Goal: Task Accomplishment & Management: Manage account settings

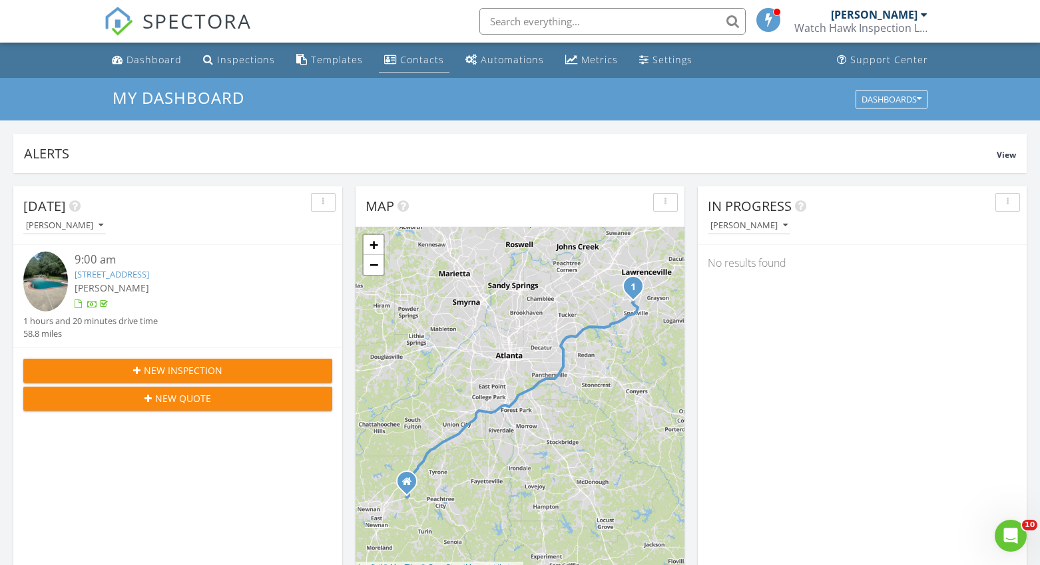
click at [416, 62] on div "Contacts" at bounding box center [422, 59] width 44 height 13
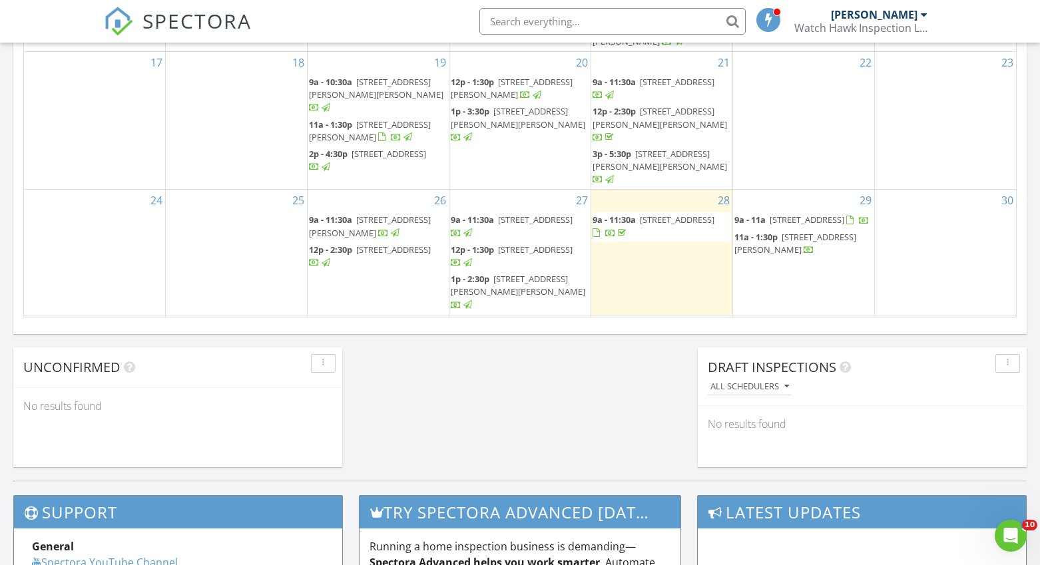
scroll to position [905, 0]
click at [519, 315] on div "3 9a - 12:30p 106 Pebblestump Point Rd, Peachtree City 30269" at bounding box center [519, 341] width 141 height 53
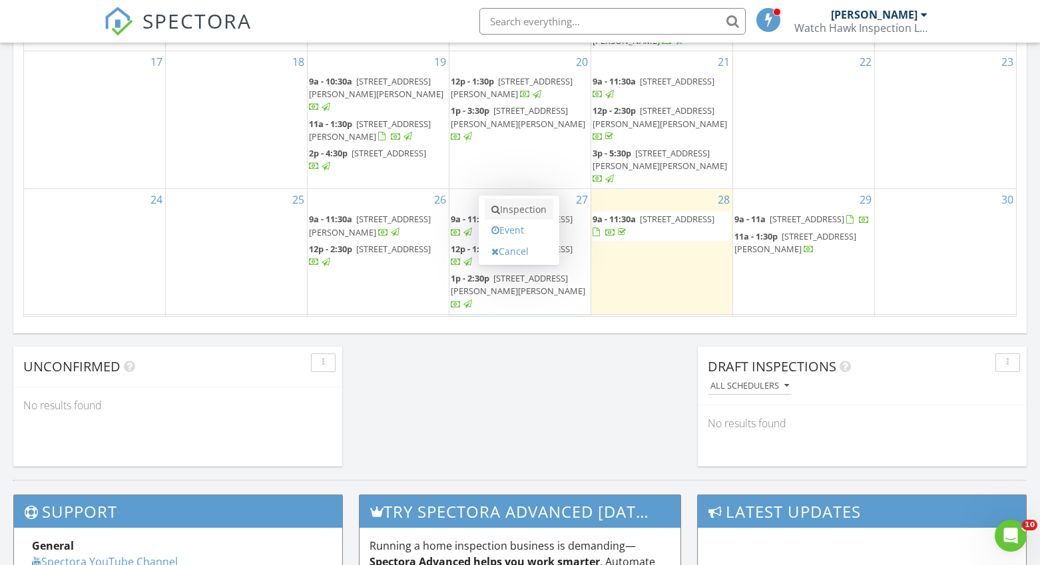
click at [535, 212] on link "Inspection" at bounding box center [519, 209] width 69 height 21
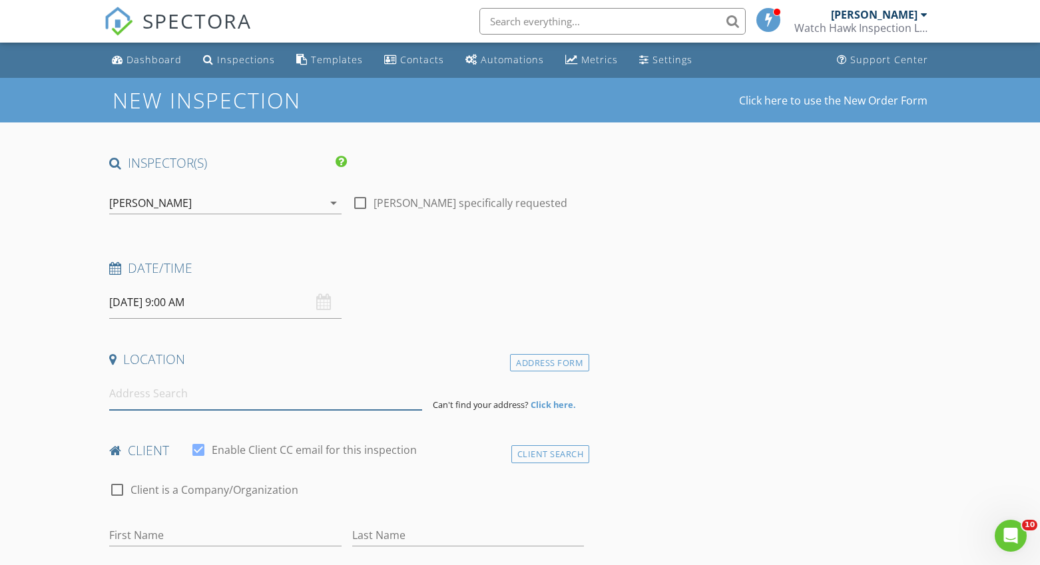
click at [264, 398] on input at bounding box center [265, 394] width 313 height 33
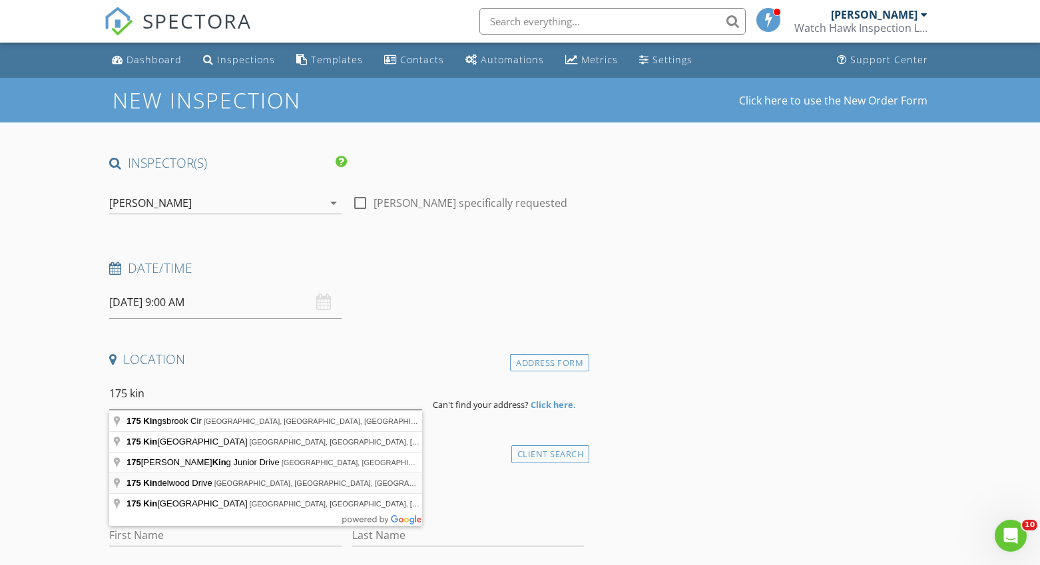
type input "175 Kindelwood Drive, Newnan, GA, USA"
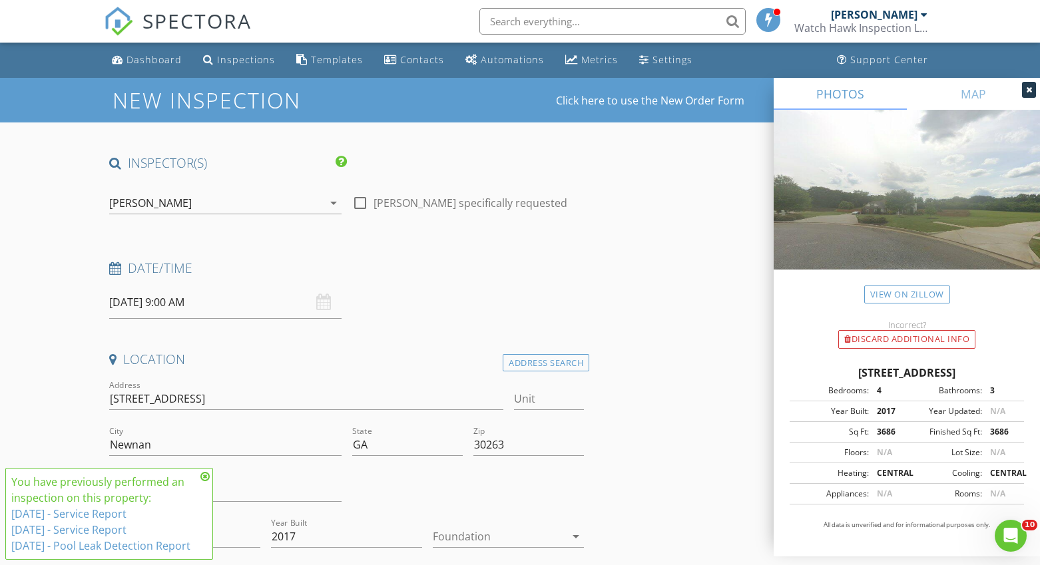
drag, startPoint x: 895, startPoint y: 335, endPoint x: 782, endPoint y: 334, distance: 113.2
click at [895, 335] on div "Discard Additional info" at bounding box center [906, 339] width 137 height 19
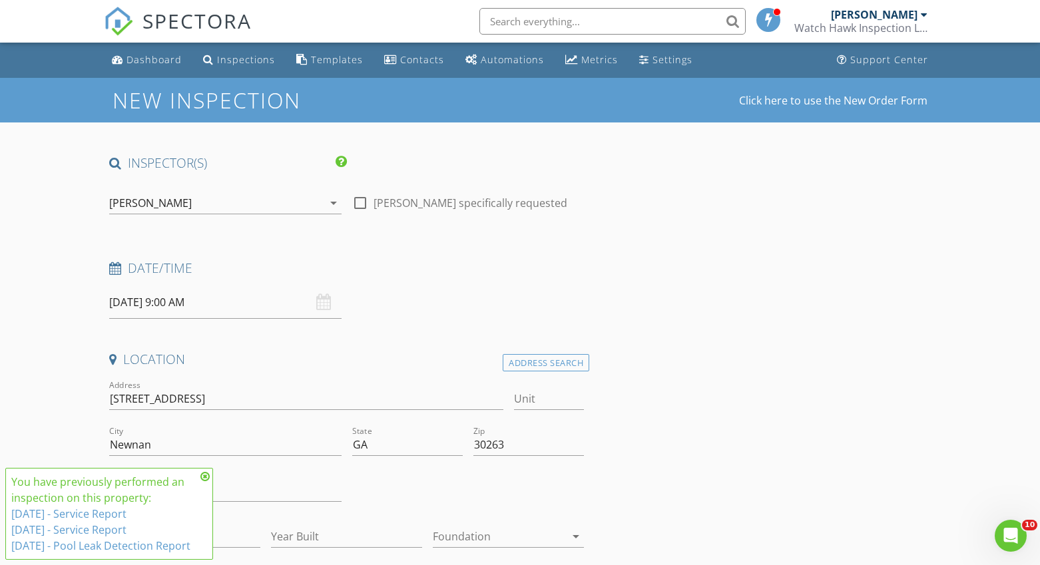
drag, startPoint x: 206, startPoint y: 462, endPoint x: 267, endPoint y: 421, distance: 73.3
click at [206, 471] on icon at bounding box center [204, 476] width 9 height 11
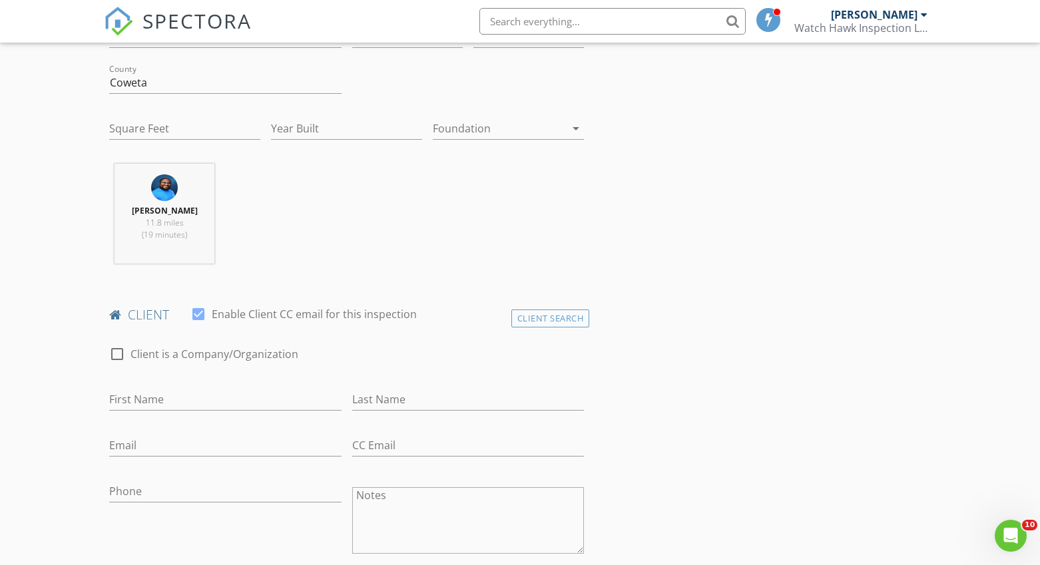
scroll to position [409, 0]
click at [547, 317] on div "Client Search" at bounding box center [550, 318] width 79 height 18
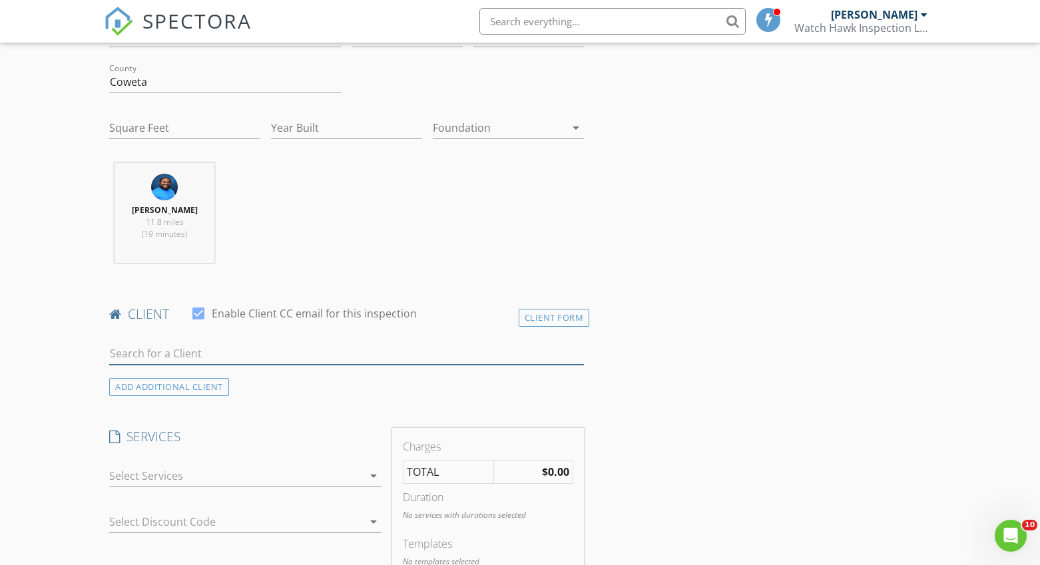
click at [414, 346] on input "text" at bounding box center [346, 354] width 475 height 22
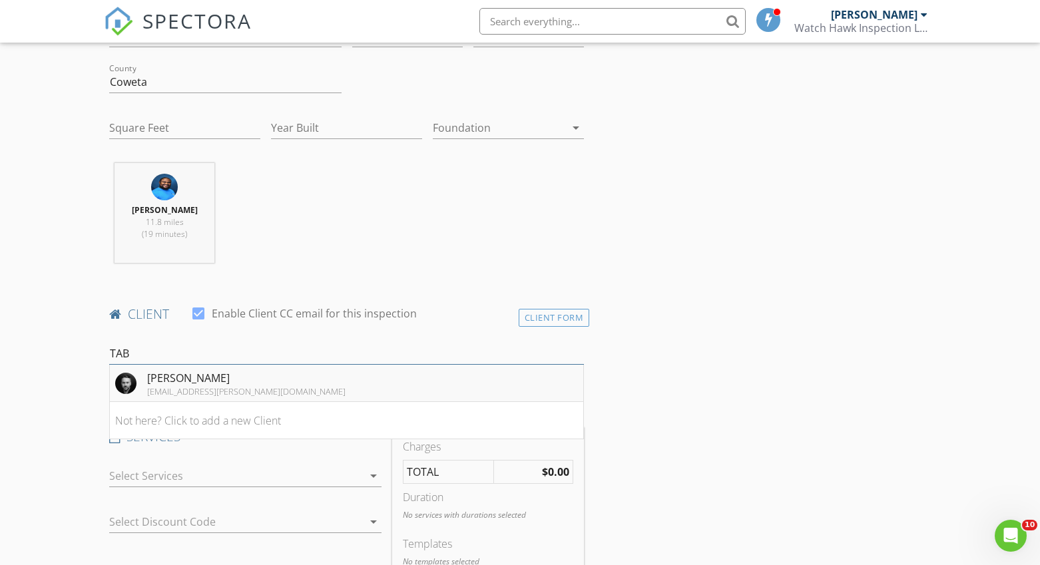
type input "TAB"
click at [326, 384] on li "Rich Tabor rich@tabor.email" at bounding box center [346, 383] width 473 height 37
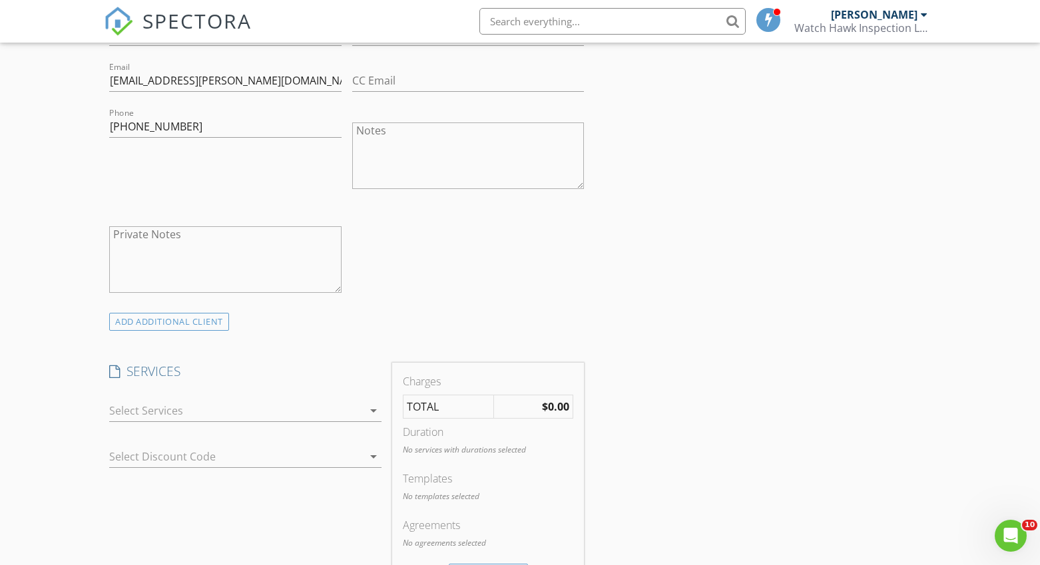
scroll to position [792, 0]
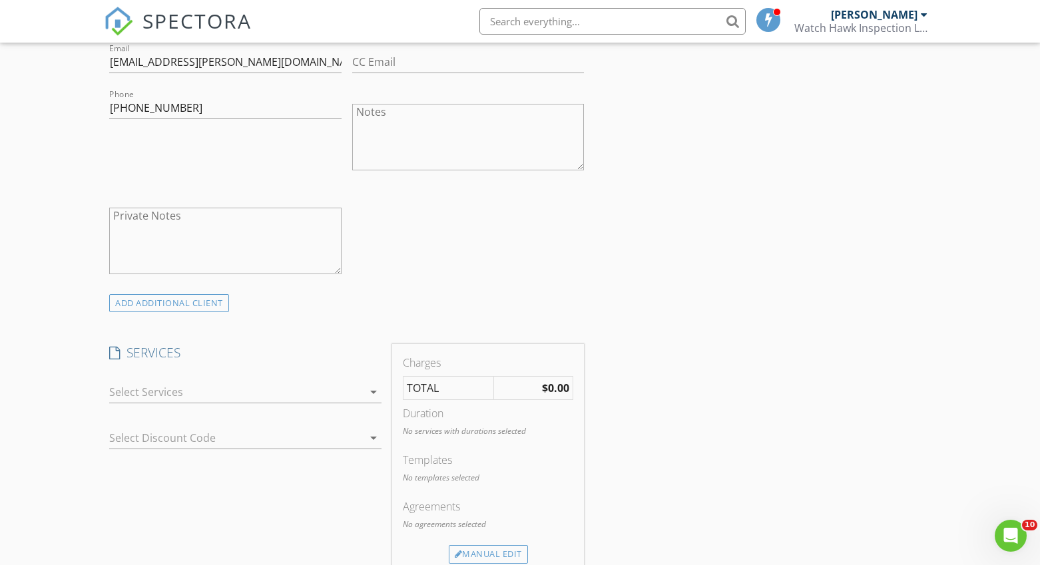
click at [298, 386] on div at bounding box center [236, 392] width 254 height 21
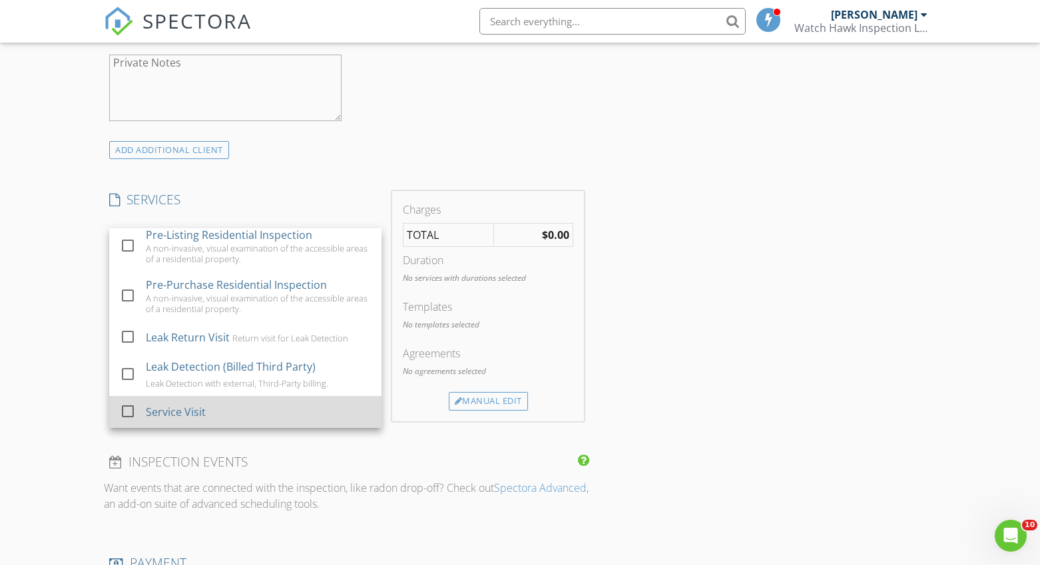
scroll to position [946, 0]
click at [264, 409] on div "Service Visit" at bounding box center [258, 411] width 225 height 27
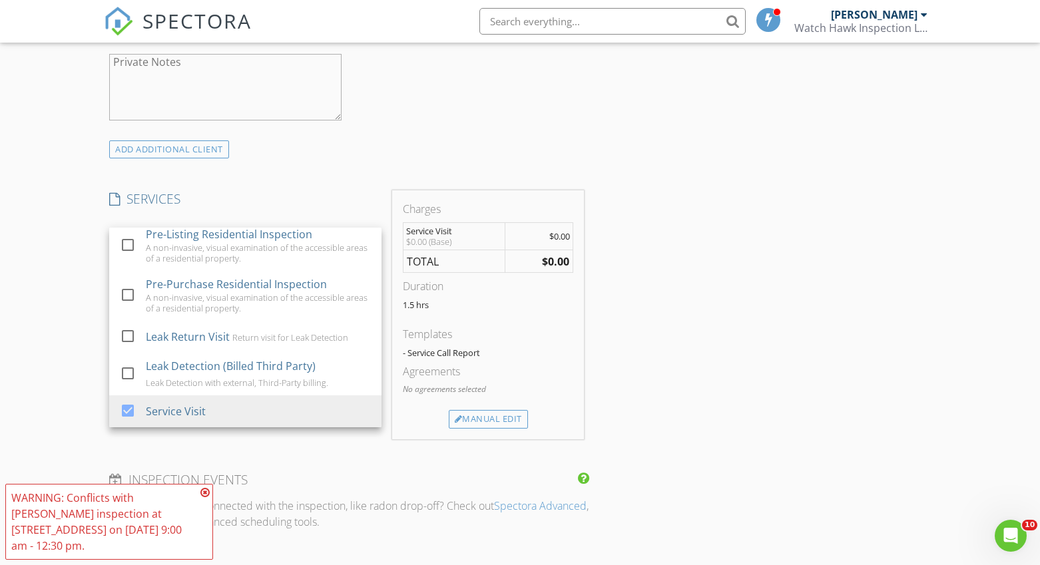
click at [204, 491] on icon at bounding box center [204, 492] width 9 height 11
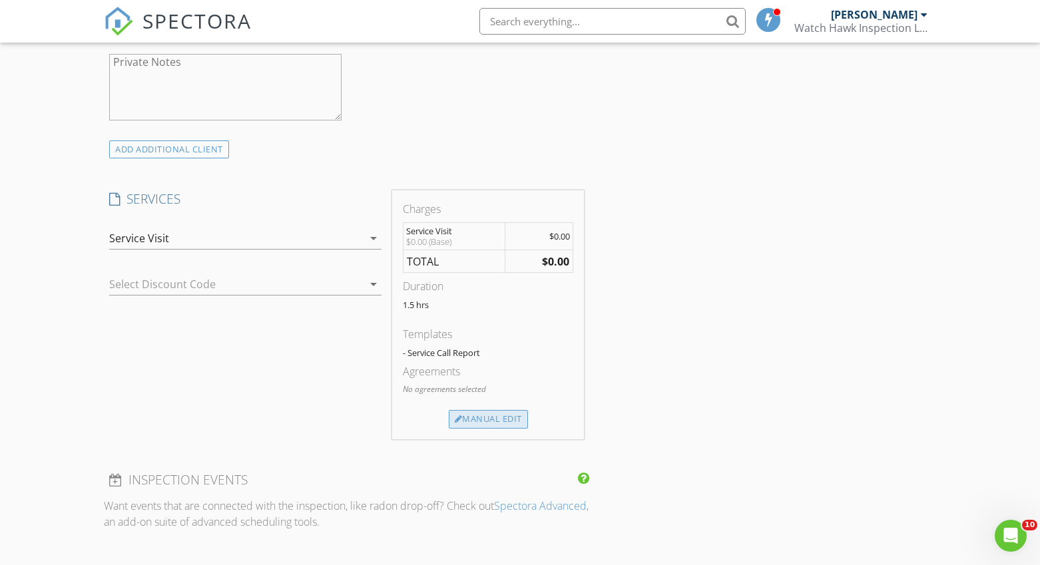
click at [506, 420] on div "Manual Edit" at bounding box center [488, 419] width 79 height 19
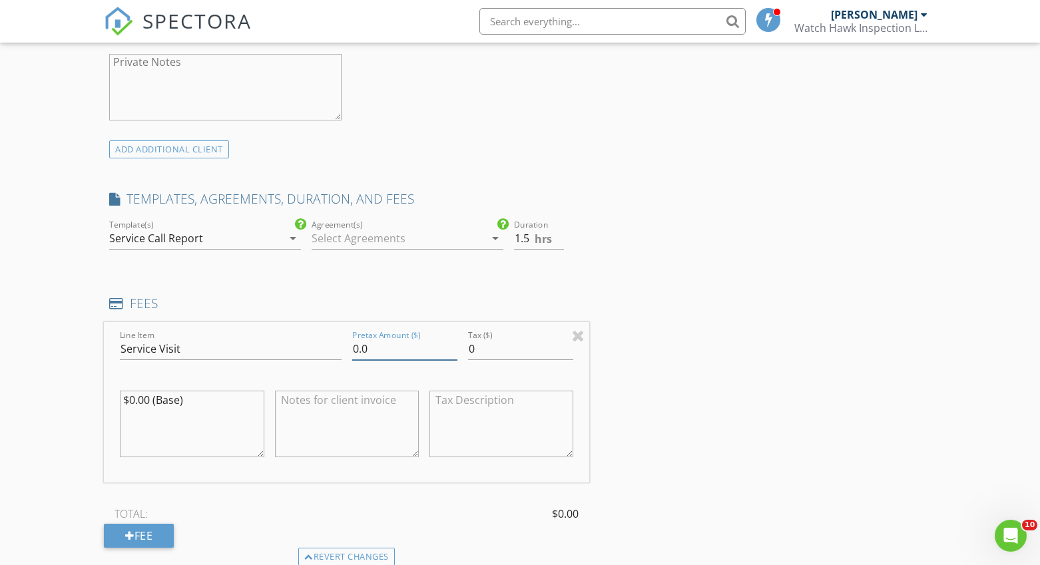
click at [374, 350] on input "0.0" at bounding box center [404, 349] width 105 height 22
type input "0"
type input "225"
click at [676, 351] on div "INSPECTOR(S) check_box Jermel Hendricks PRIMARY Jermel Hendricks arrow_drop_dow…" at bounding box center [520, 396] width 832 height 2375
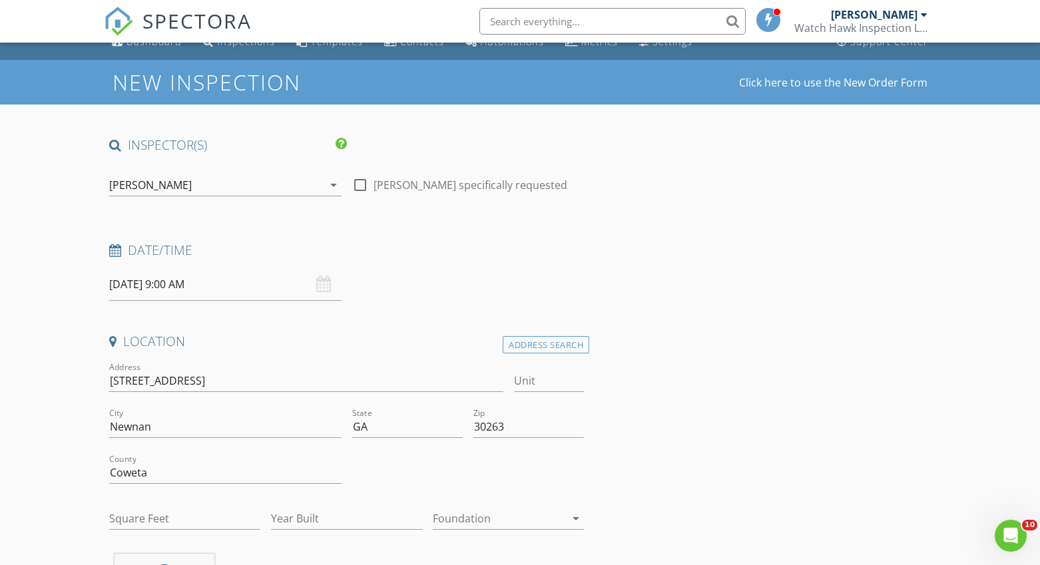
scroll to position [29, 0]
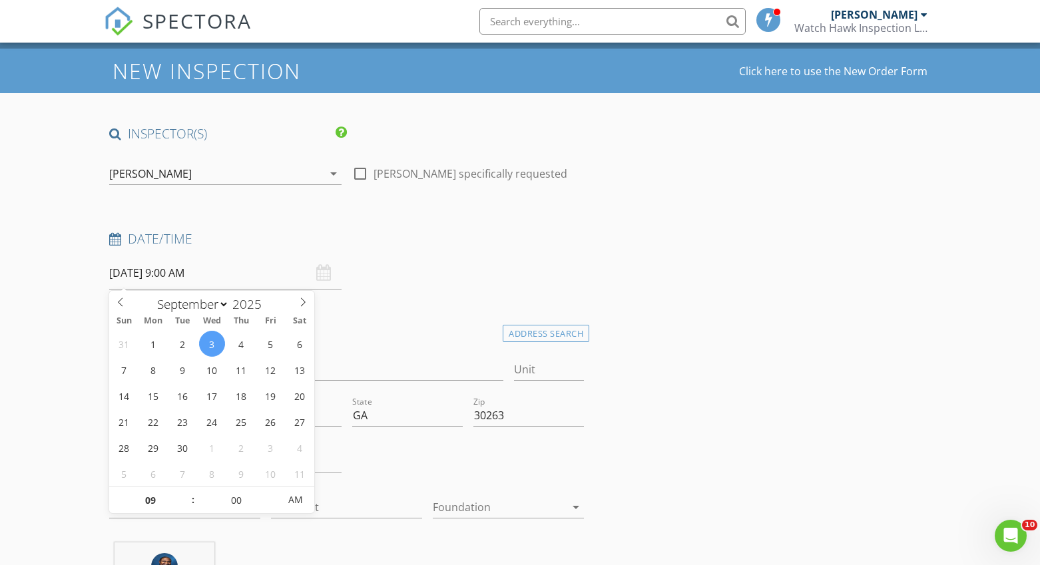
click at [202, 276] on input "09/03/2025 9:00 AM" at bounding box center [225, 273] width 232 height 33
type input "10"
type input "09/03/2025 10:00 AM"
click at [188, 492] on span at bounding box center [186, 493] width 9 height 13
type input "11"
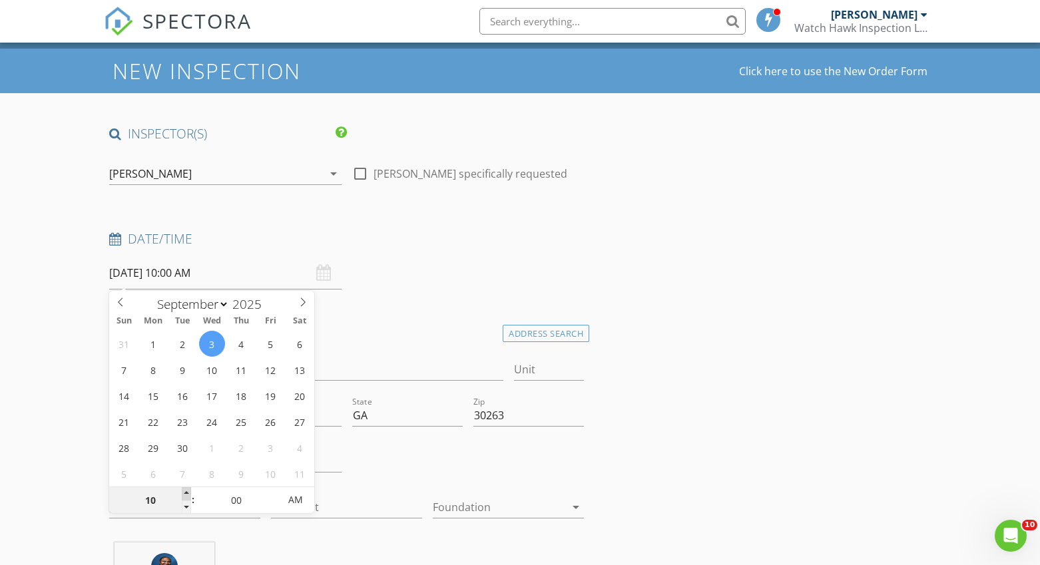
type input "09/03/2025 11:00 AM"
click at [189, 491] on span at bounding box center [186, 493] width 9 height 13
type input "12"
type input "09/03/2025 12:00 PM"
click at [189, 491] on span at bounding box center [186, 493] width 9 height 13
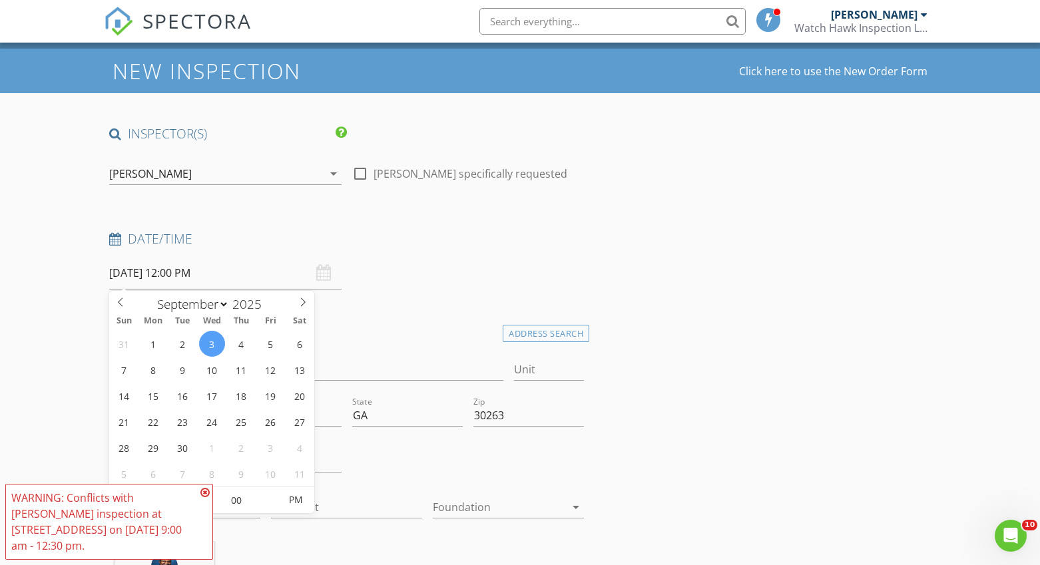
click at [208, 491] on icon at bounding box center [204, 492] width 9 height 11
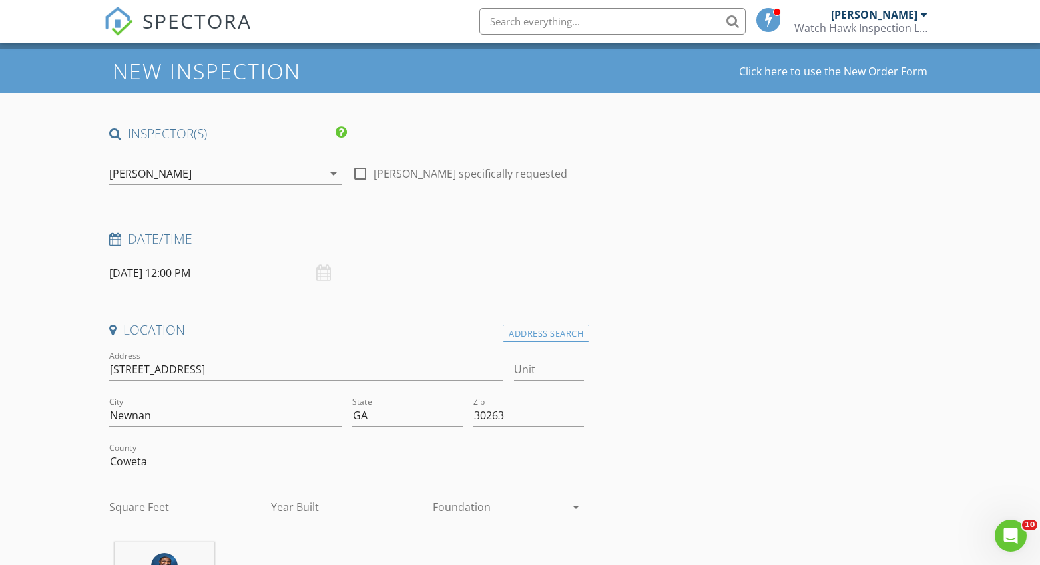
click at [233, 273] on input "09/03/2025 12:00 PM" at bounding box center [225, 273] width 232 height 33
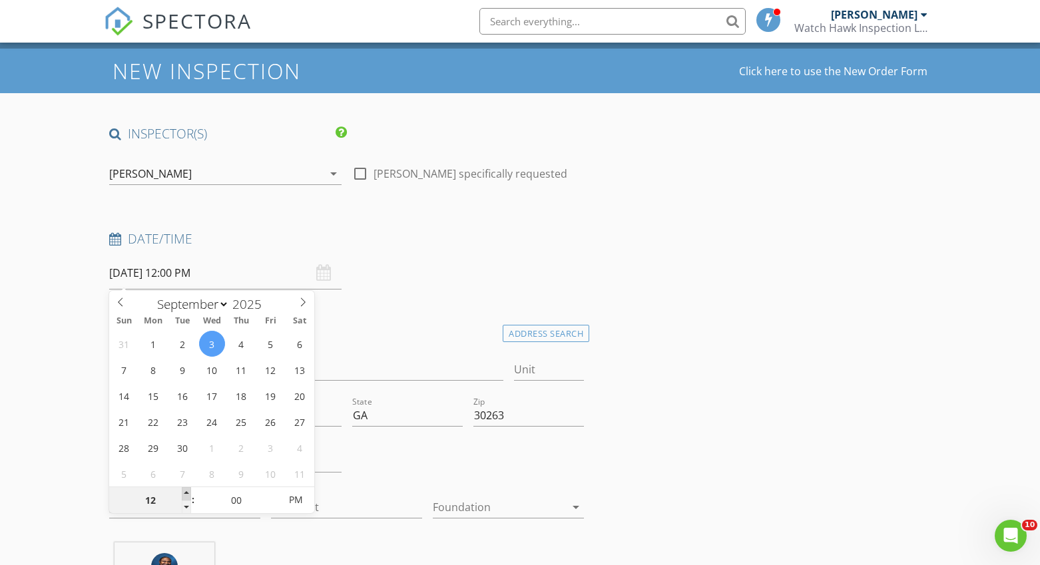
type input "01"
type input "09/03/2025 1:00 PM"
click at [188, 491] on span at bounding box center [186, 493] width 9 height 13
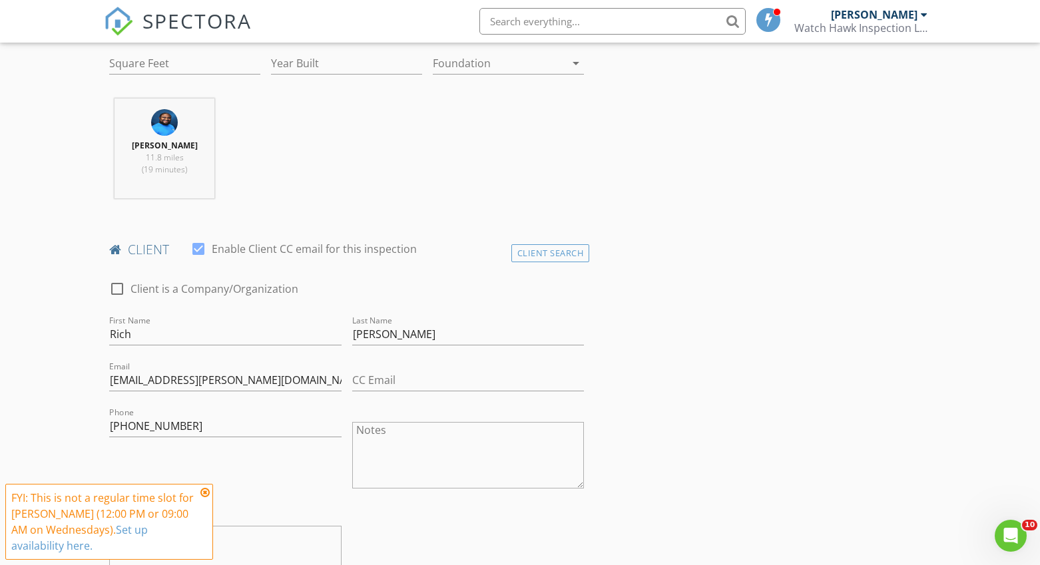
scroll to position [487, 0]
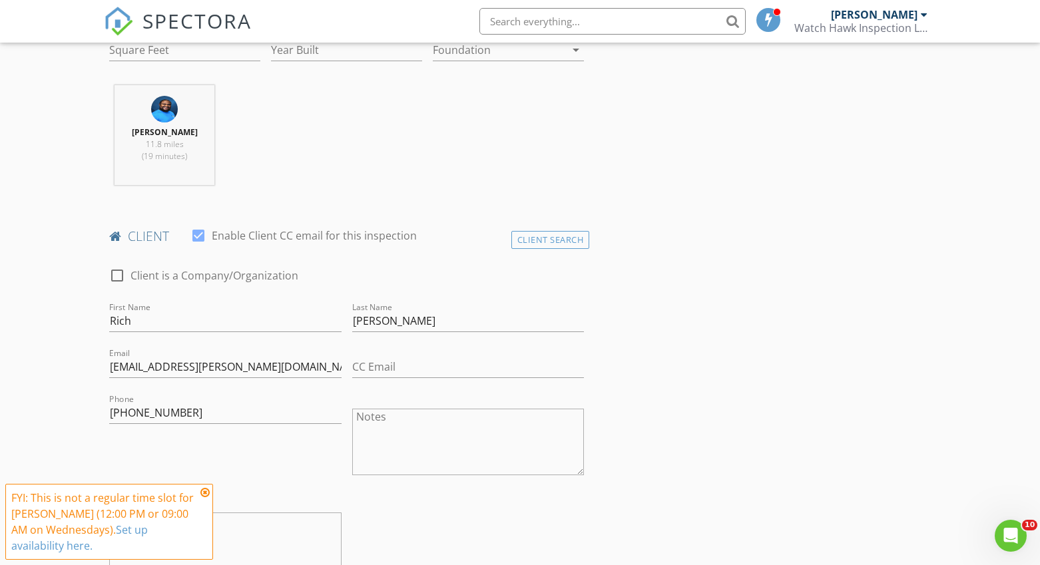
click at [208, 489] on icon at bounding box center [204, 492] width 9 height 11
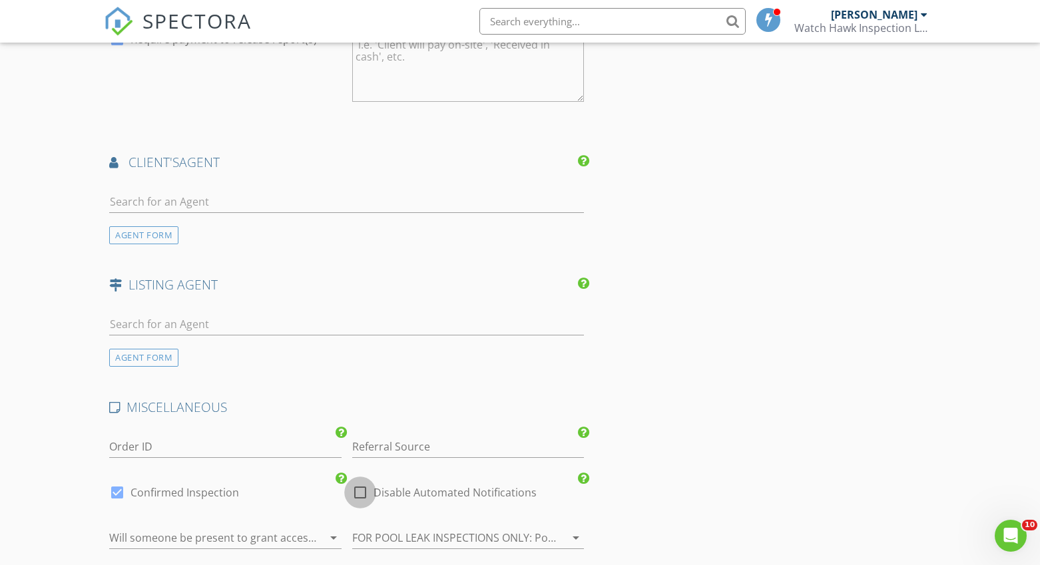
drag, startPoint x: 361, startPoint y: 492, endPoint x: 320, endPoint y: 495, distance: 41.4
click at [361, 492] on div at bounding box center [360, 492] width 23 height 23
checkbox input "true"
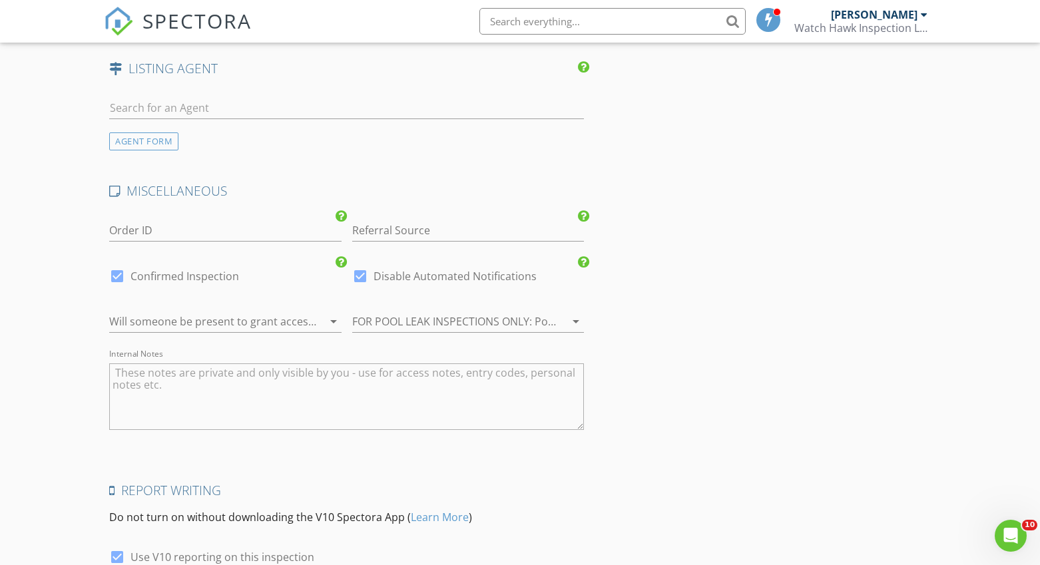
scroll to position [1876, 0]
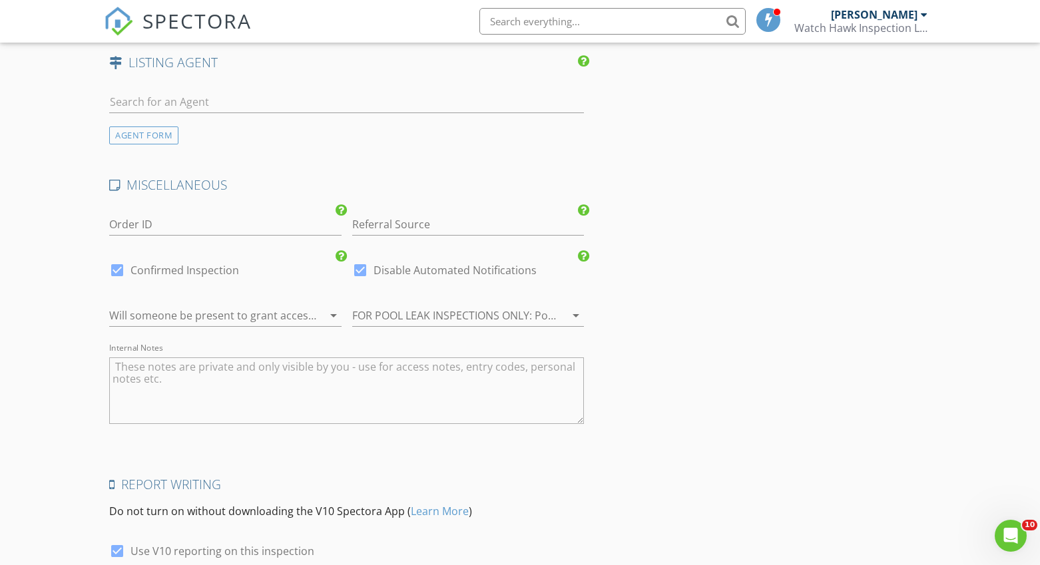
click at [459, 313] on div at bounding box center [449, 315] width 194 height 21
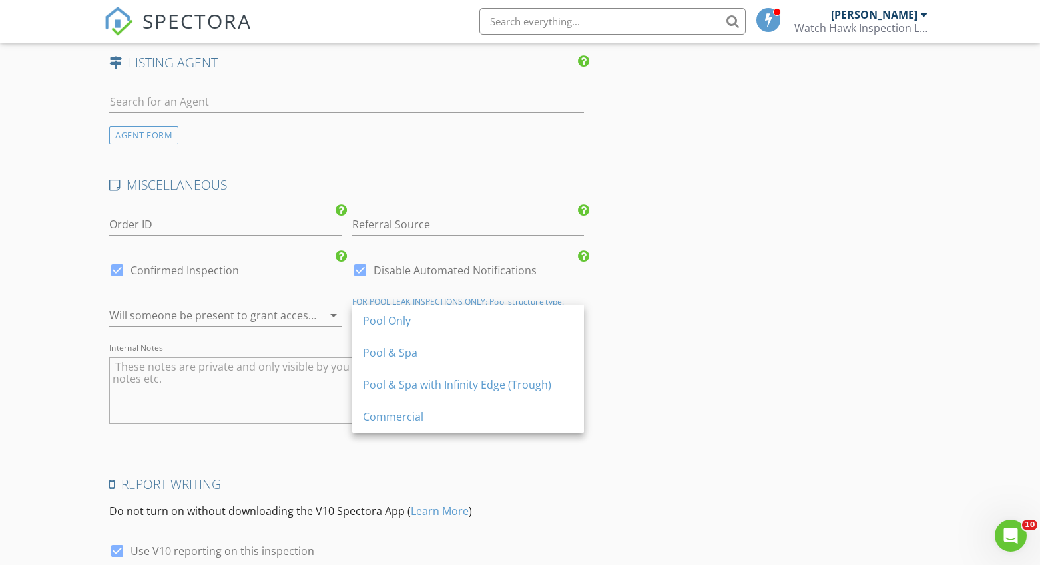
drag, startPoint x: 457, startPoint y: 324, endPoint x: 412, endPoint y: 370, distance: 64.5
click at [456, 324] on div "Pool Only" at bounding box center [468, 321] width 210 height 16
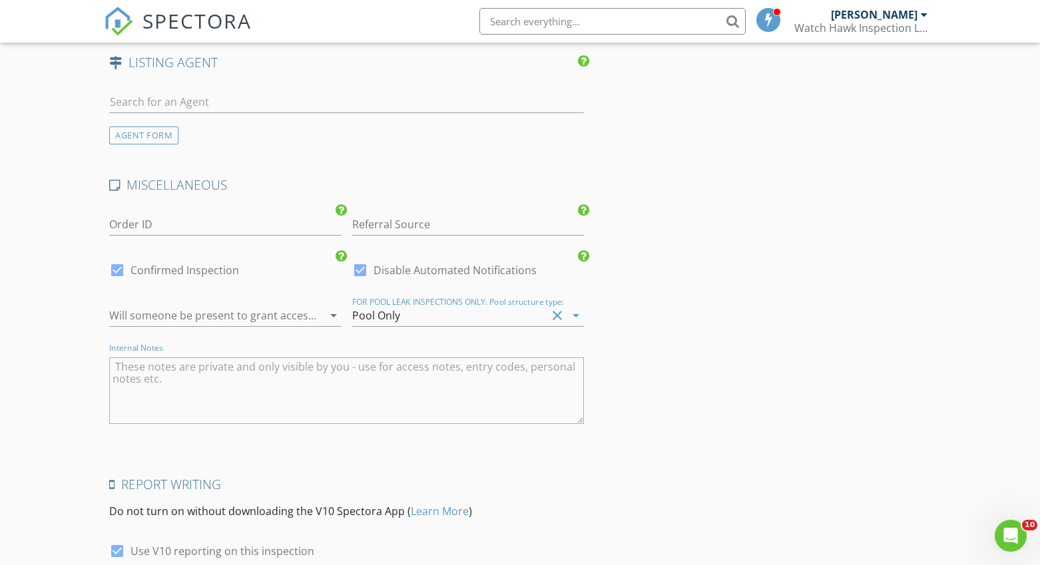
click at [402, 382] on textarea "Internal Notes" at bounding box center [346, 391] width 475 height 67
type textarea "I"
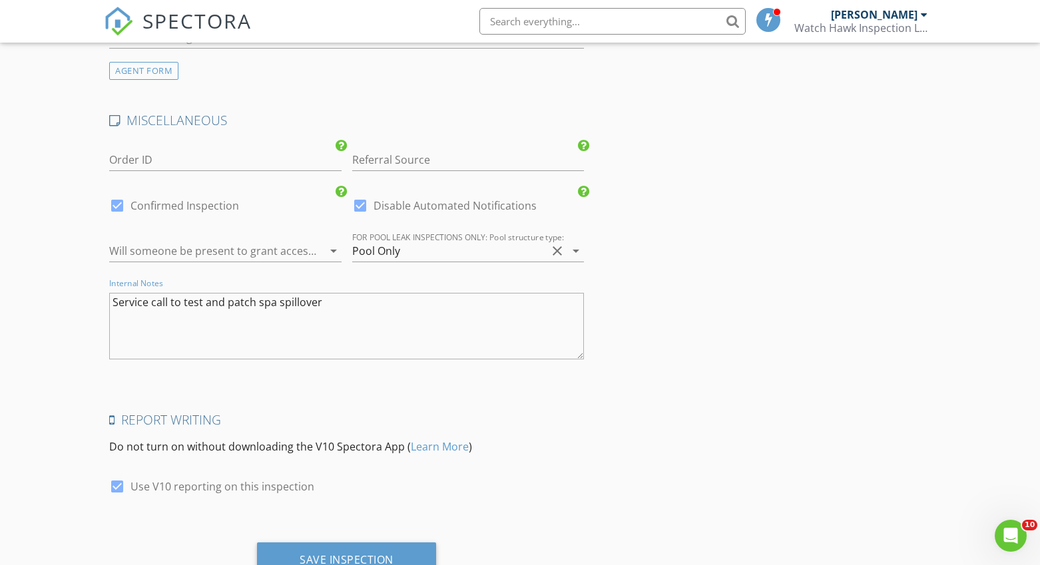
scroll to position [1996, 0]
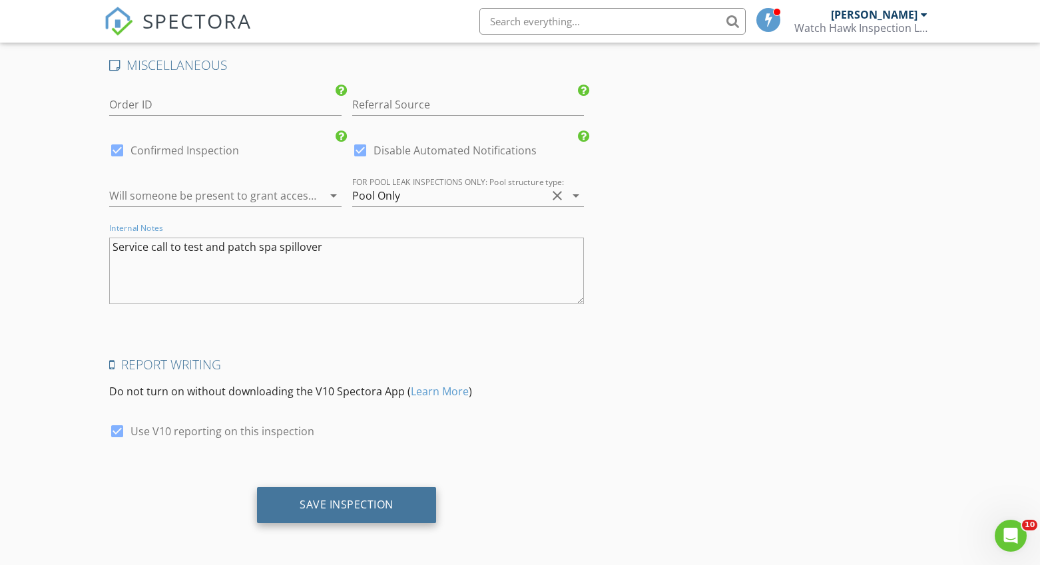
type textarea "Service call to test and patch spa spillover"
click at [401, 499] on div "Save Inspection" at bounding box center [346, 505] width 179 height 36
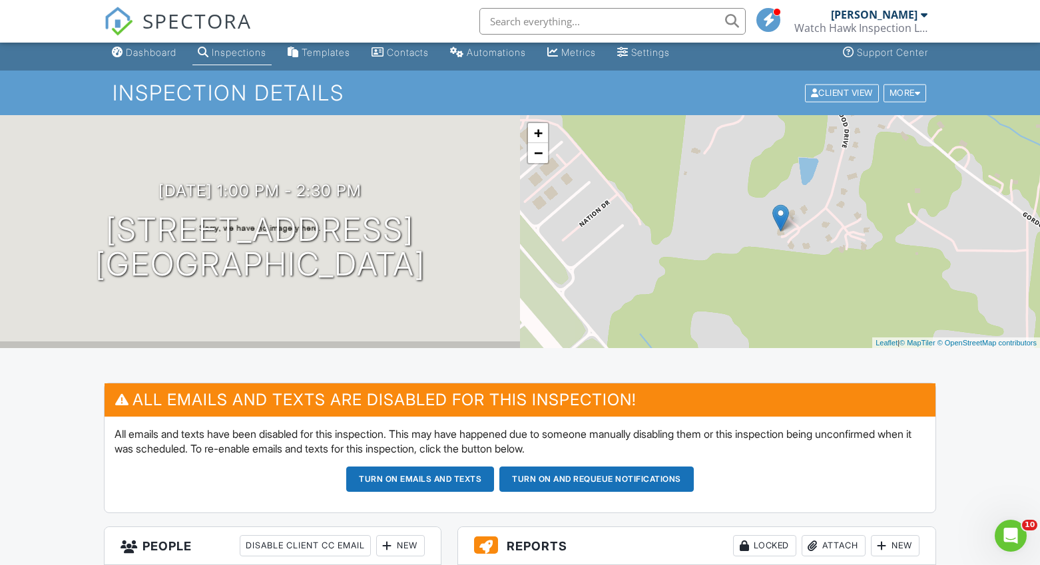
click at [164, 59] on link "Dashboard" at bounding box center [144, 53] width 75 height 25
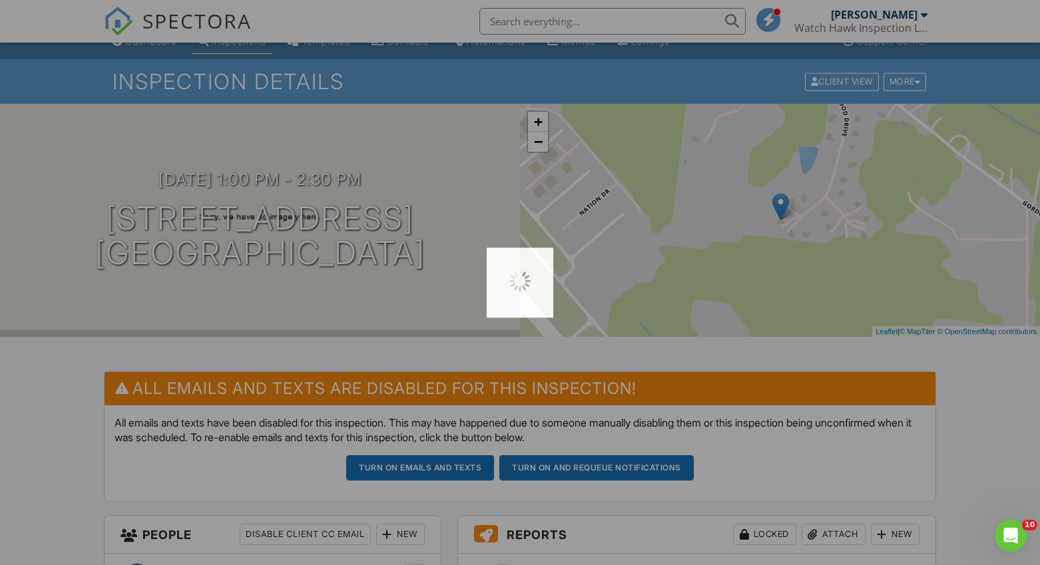
scroll to position [21, 0]
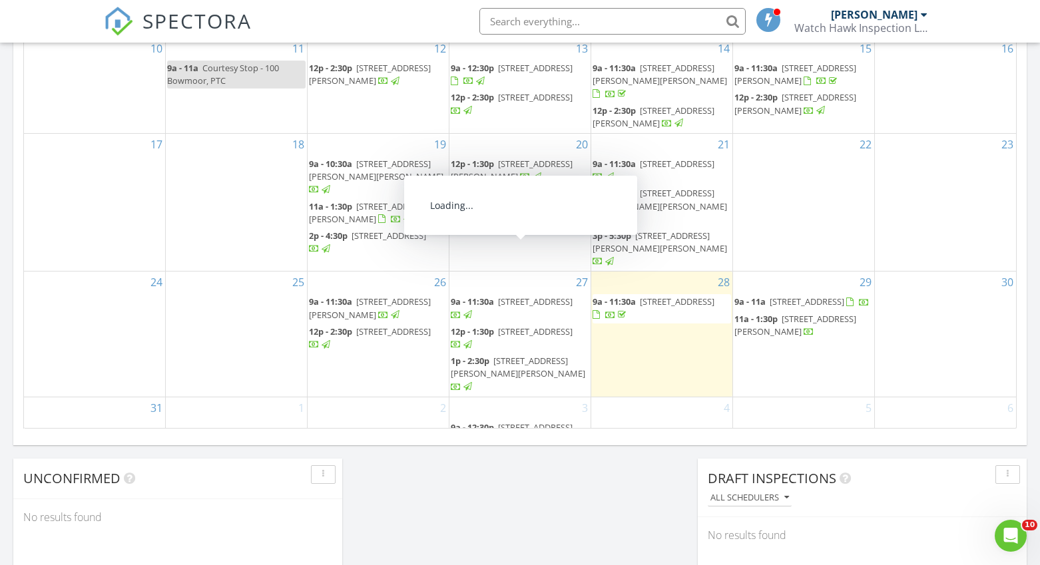
scroll to position [786, 0]
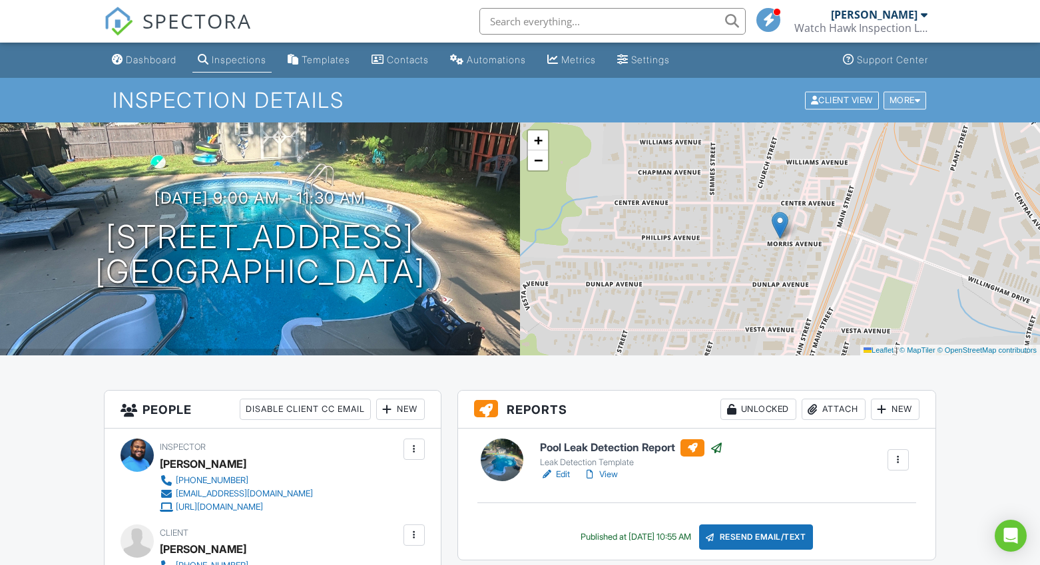
click at [904, 101] on div "More" at bounding box center [905, 100] width 43 height 18
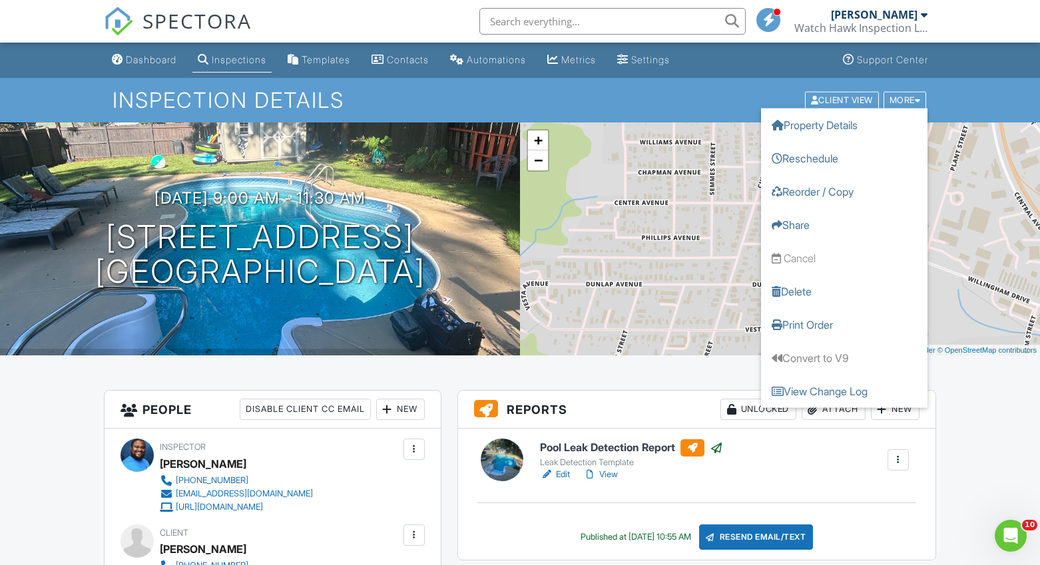
click at [840, 191] on link "Reorder / Copy" at bounding box center [844, 190] width 166 height 33
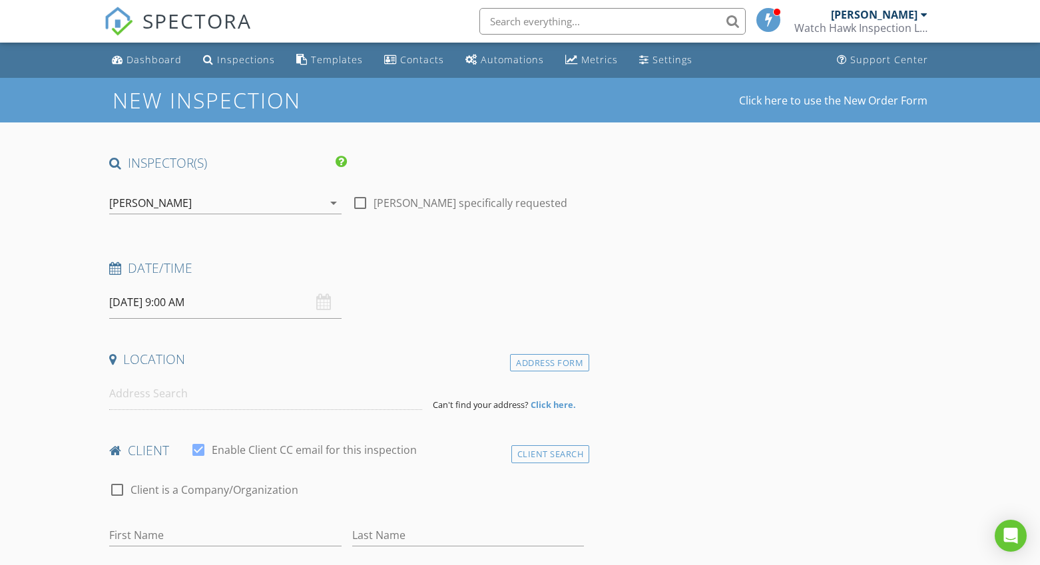
type input "[PERSON_NAME]"
type input "[EMAIL_ADDRESS][DOMAIN_NAME]"
type input "[PHONE_NUMBER]"
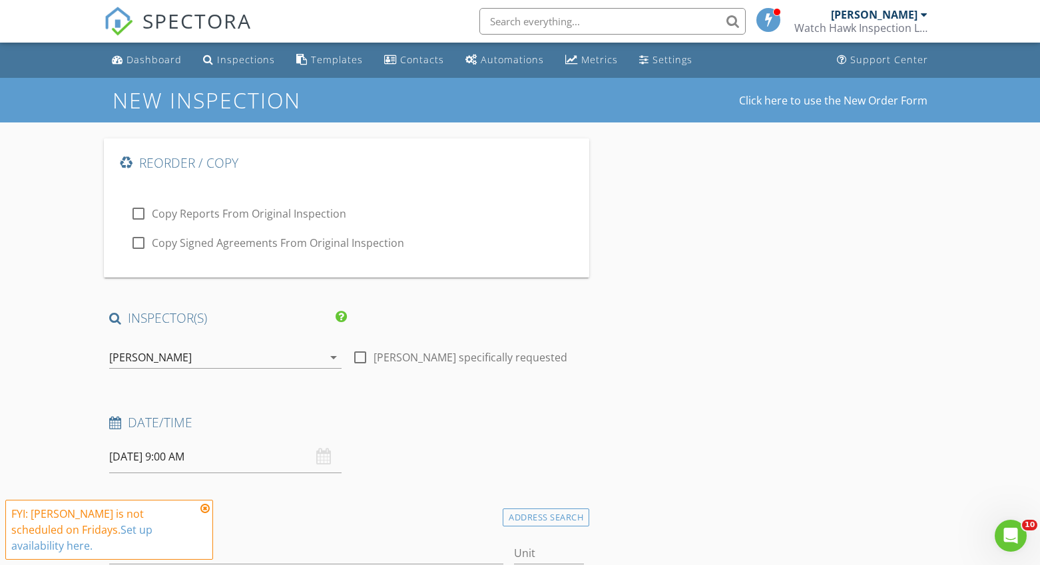
type input "1743"
type input "1920"
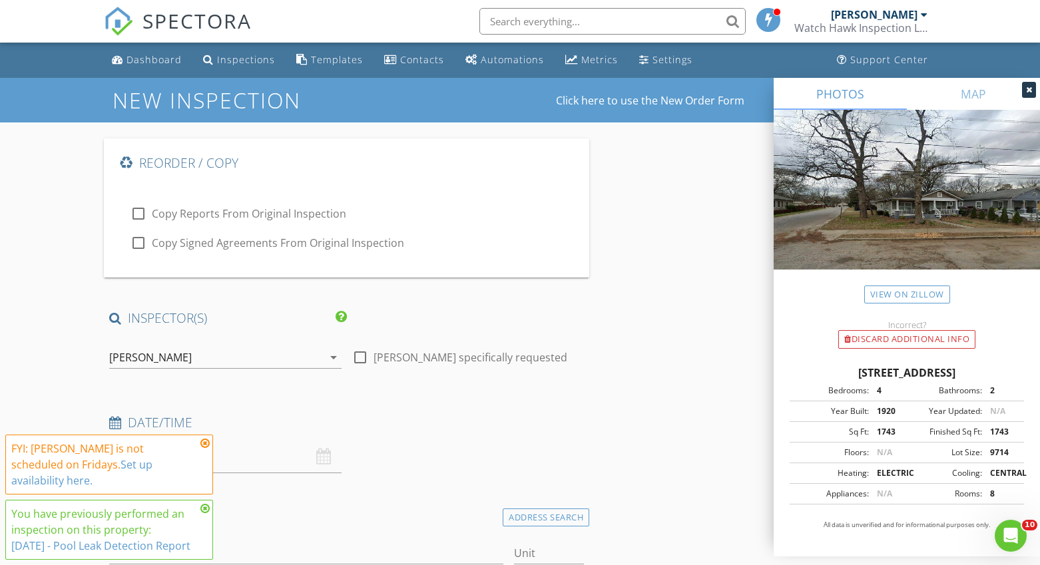
click at [206, 438] on icon at bounding box center [204, 443] width 9 height 11
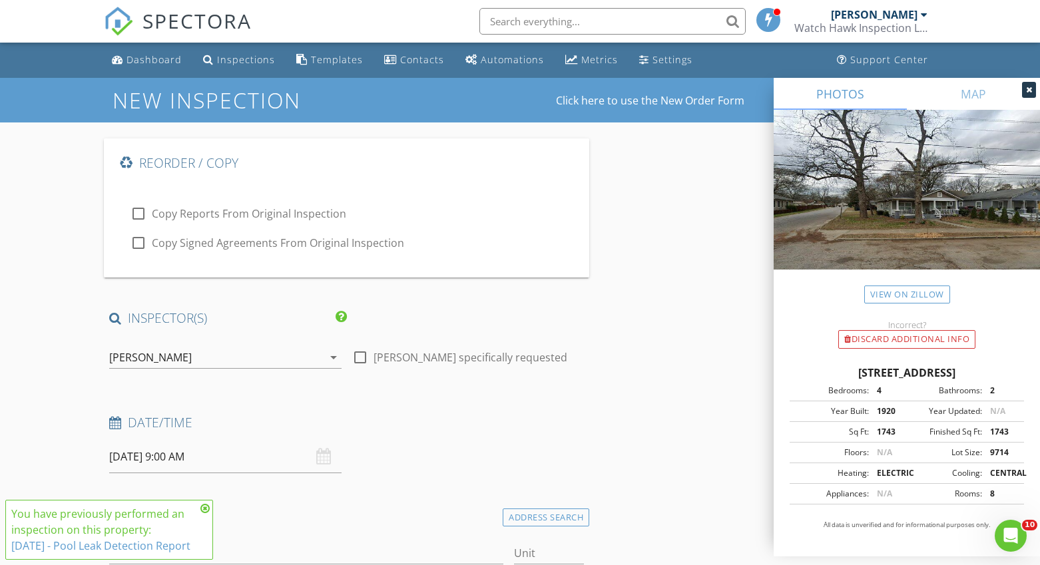
drag, startPoint x: 208, startPoint y: 491, endPoint x: 180, endPoint y: 481, distance: 29.9
click at [206, 503] on icon at bounding box center [204, 508] width 9 height 11
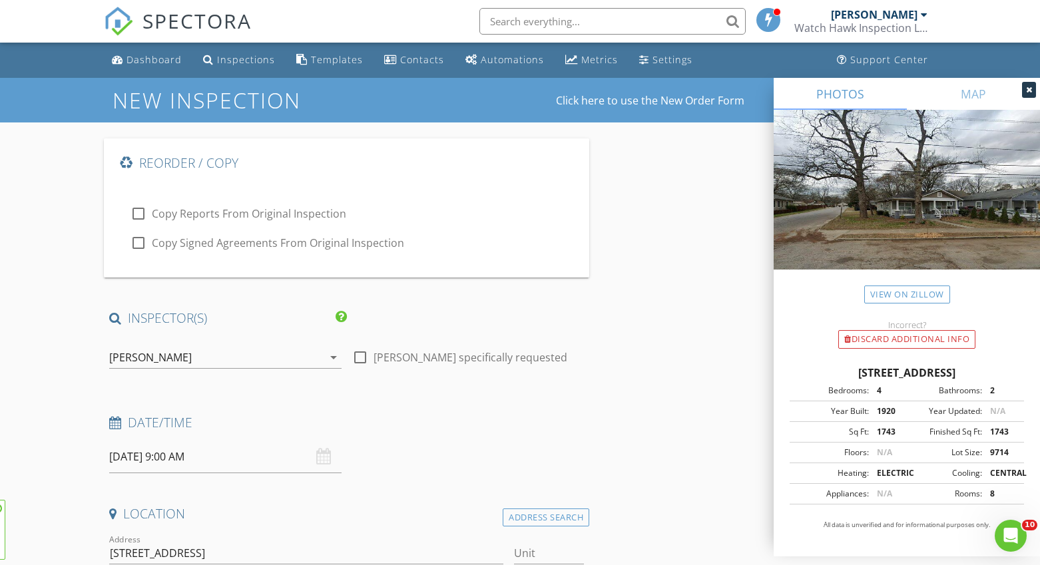
click at [157, 464] on input "08/29/2025 9:00 AM" at bounding box center [225, 457] width 232 height 33
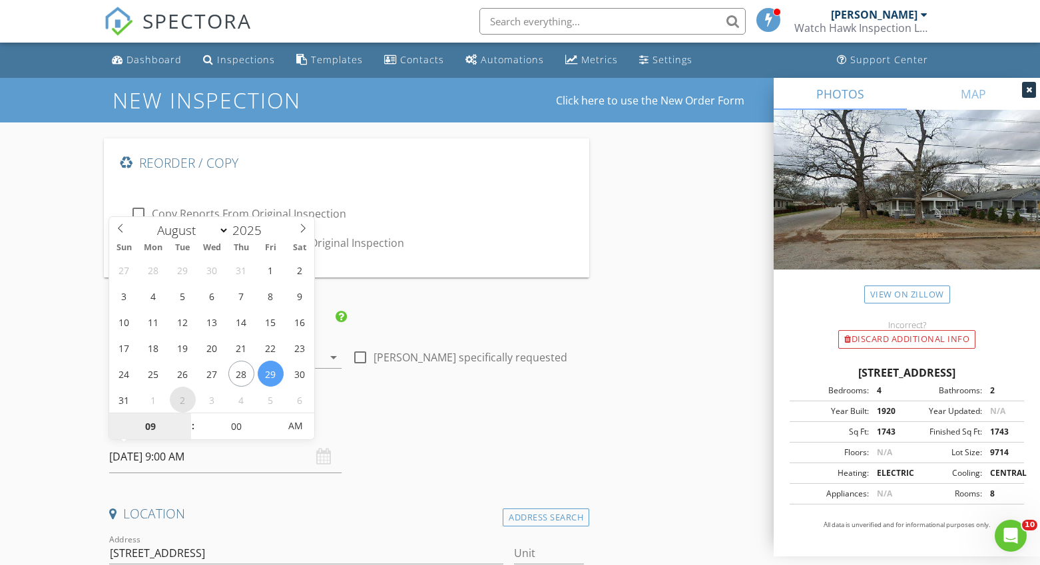
select select "8"
type input "09/02/2025 9:00 AM"
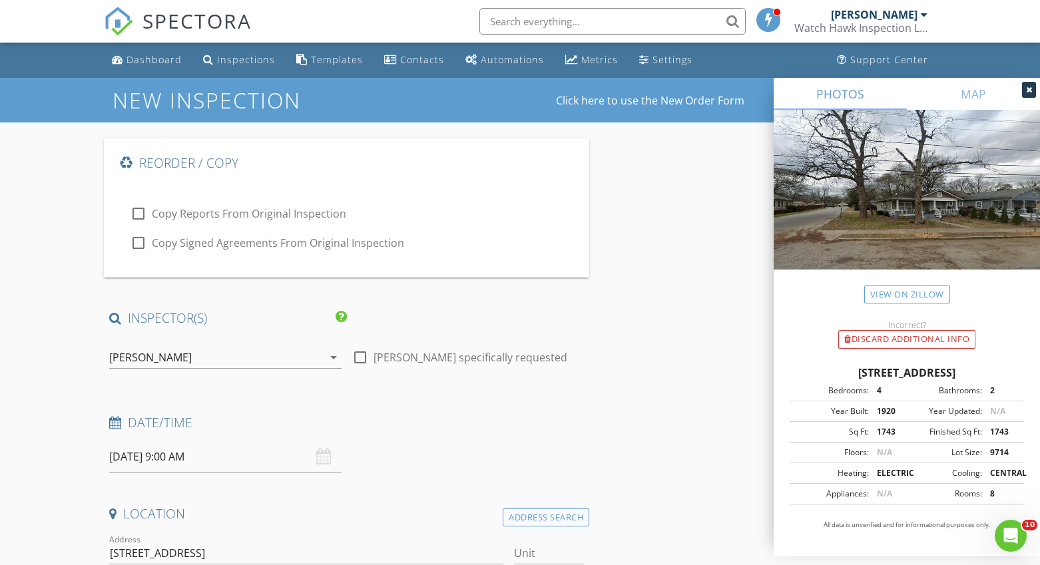
click at [916, 339] on div "Discard Additional info" at bounding box center [906, 339] width 137 height 19
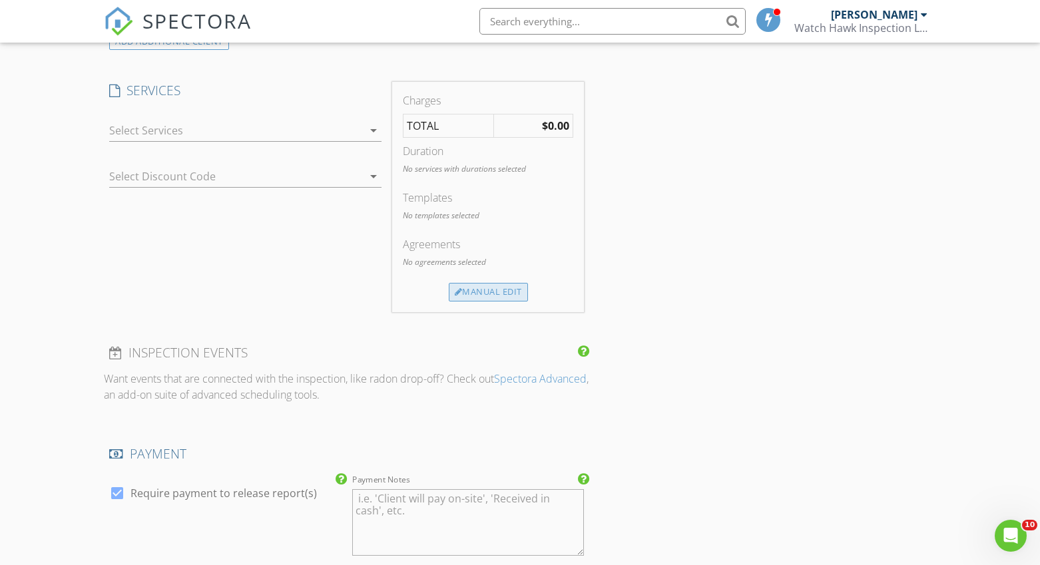
scroll to position [1211, 0]
click at [336, 119] on div at bounding box center [236, 127] width 254 height 21
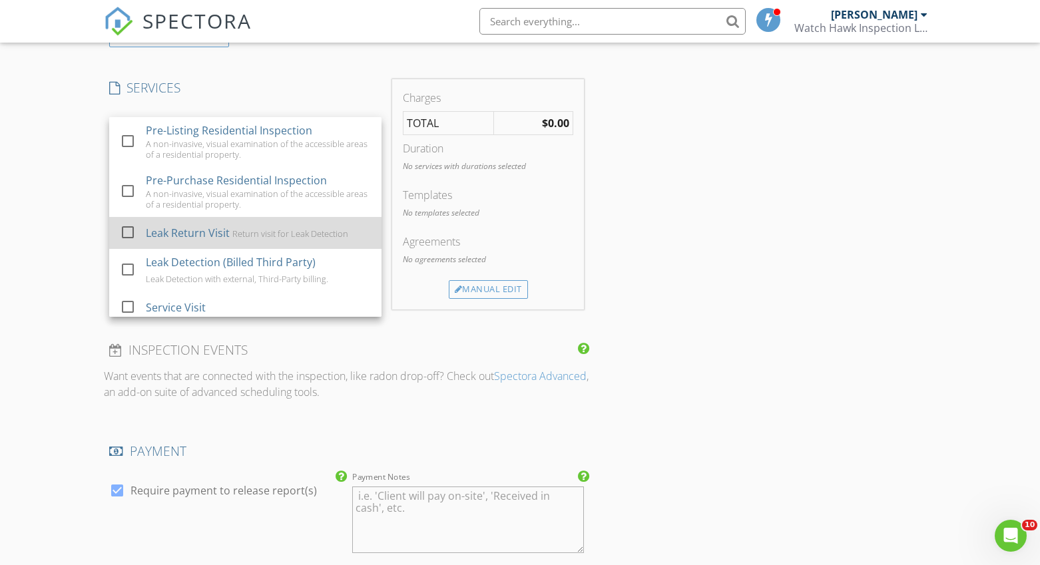
scroll to position [149, 0]
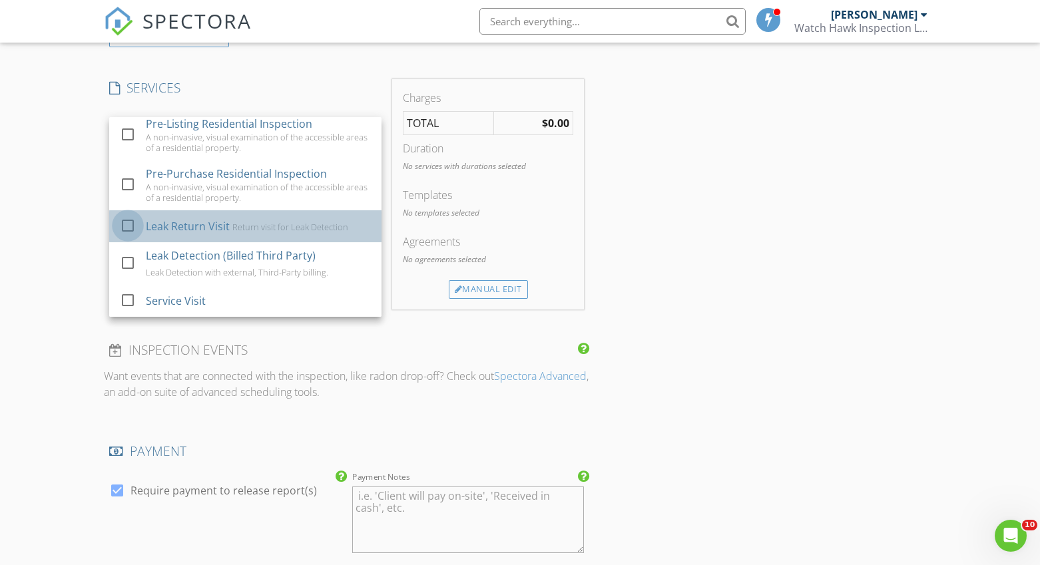
click at [131, 227] on div at bounding box center [128, 225] width 23 height 23
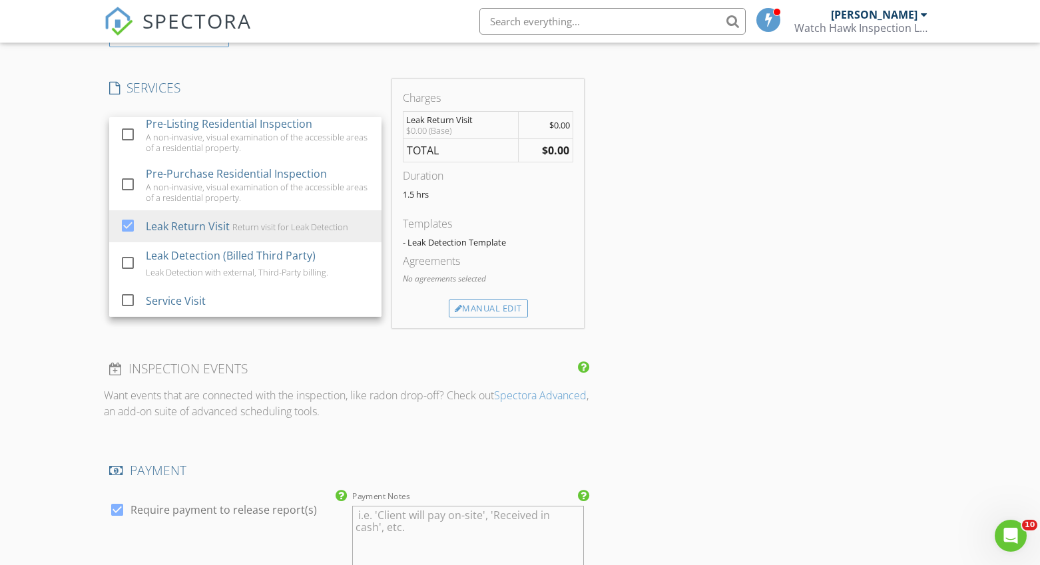
click at [680, 222] on div "Reorder / Copy check_box_outline_blank Copy Reports From Original Inspection ch…" at bounding box center [520, 136] width 832 height 2419
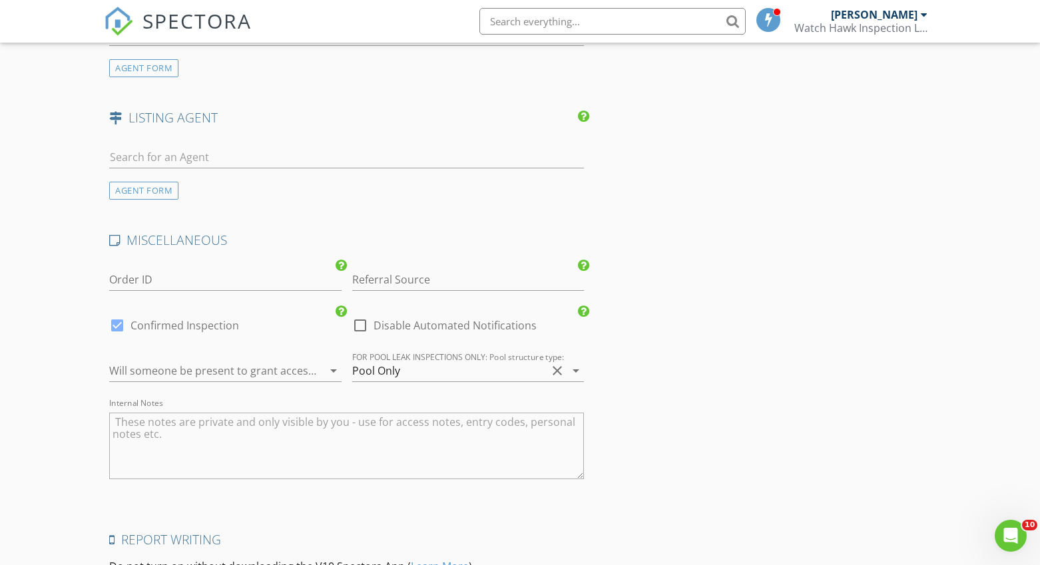
scroll to position [1857, 0]
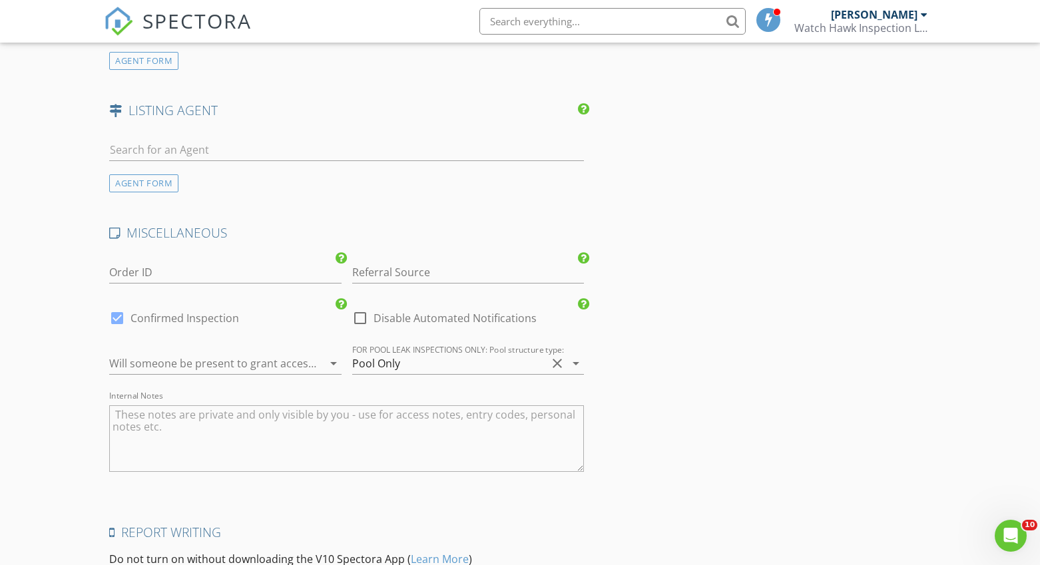
click at [361, 323] on div at bounding box center [360, 318] width 23 height 23
checkbox input "true"
click at [433, 417] on textarea "Internal Notes" at bounding box center [346, 439] width 475 height 67
drag, startPoint x: 144, startPoint y: 418, endPoint x: 160, endPoint y: 413, distance: 16.0
click at [146, 417] on textarea "Check liner for leaks - 1.5" per day still" at bounding box center [346, 439] width 475 height 67
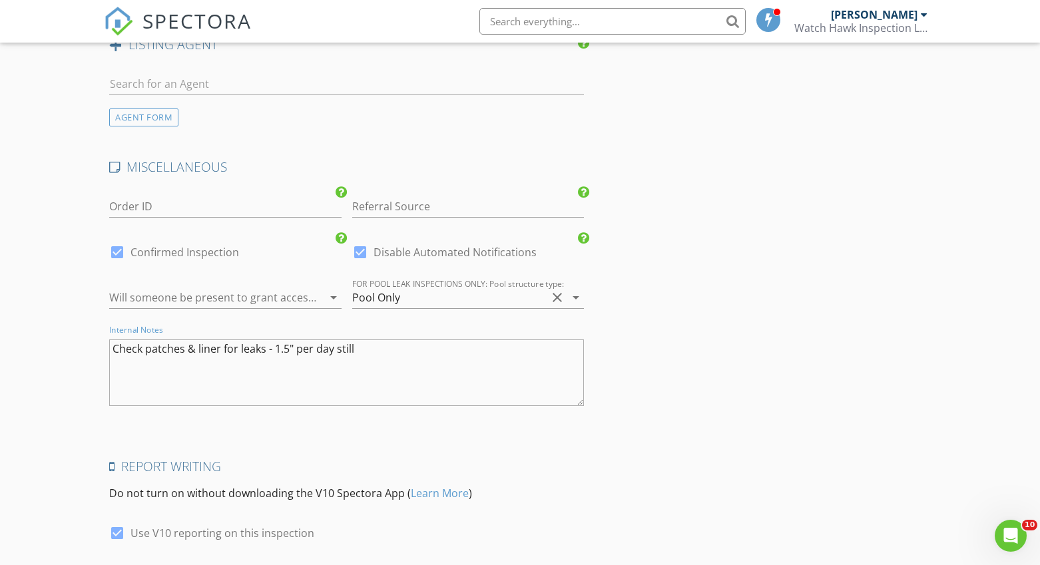
scroll to position [2024, 0]
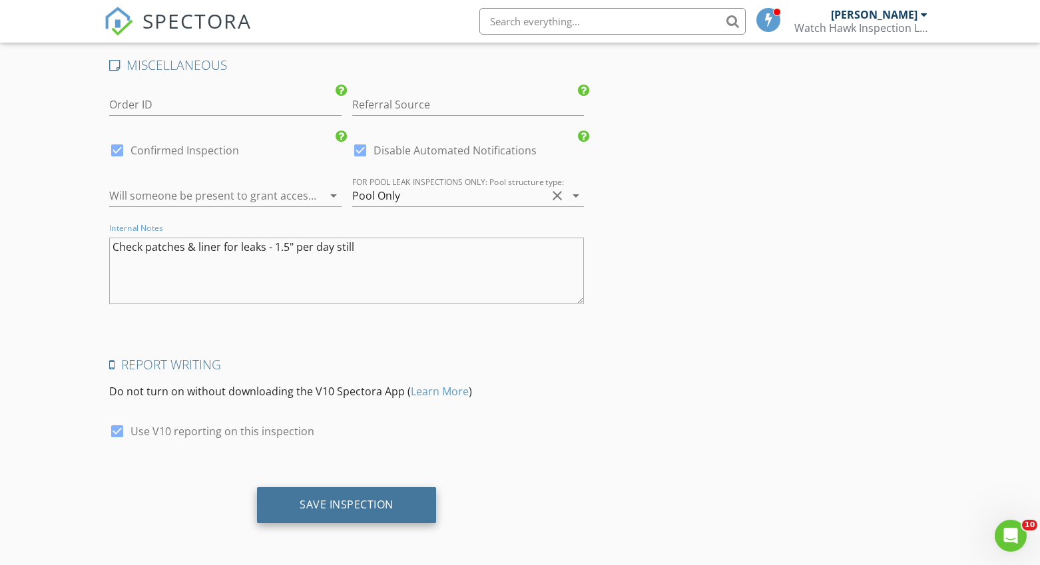
type textarea "Check patches & liner for leaks - 1.5" per day still"
click at [386, 499] on div "Save Inspection" at bounding box center [347, 504] width 94 height 13
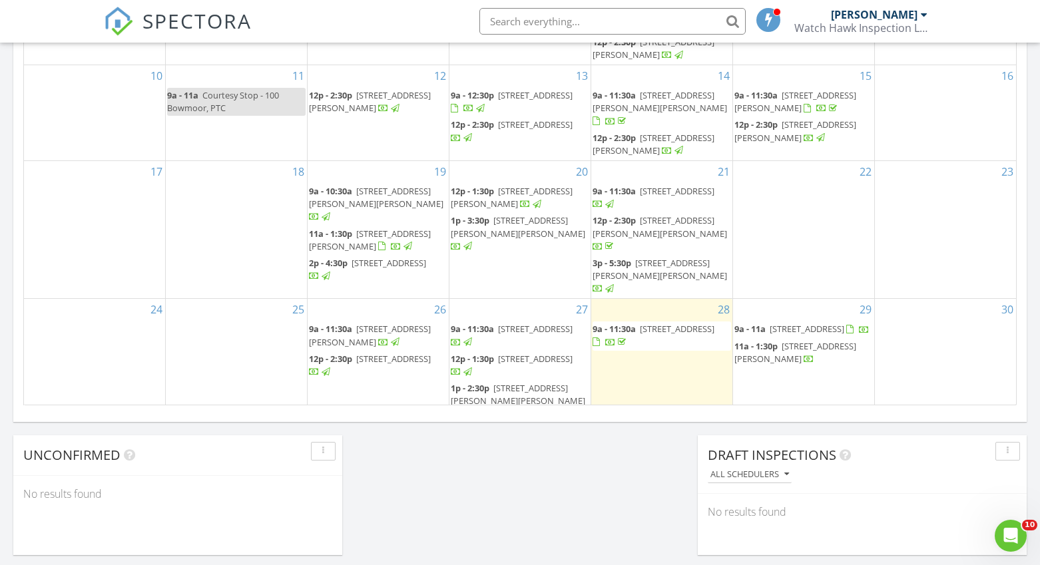
scroll to position [51, 0]
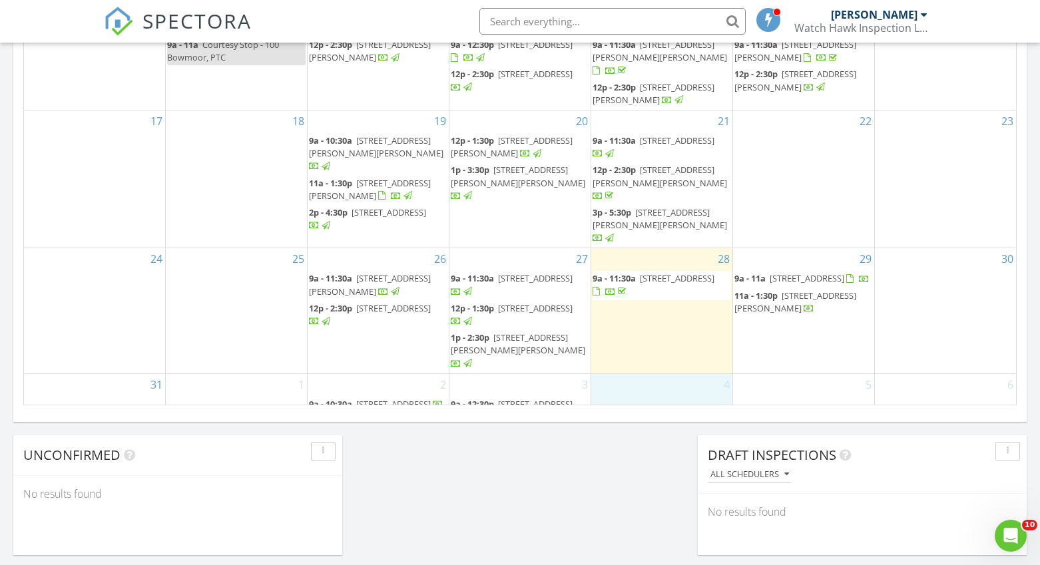
click at [666, 374] on div "4" at bounding box center [661, 409] width 141 height 70
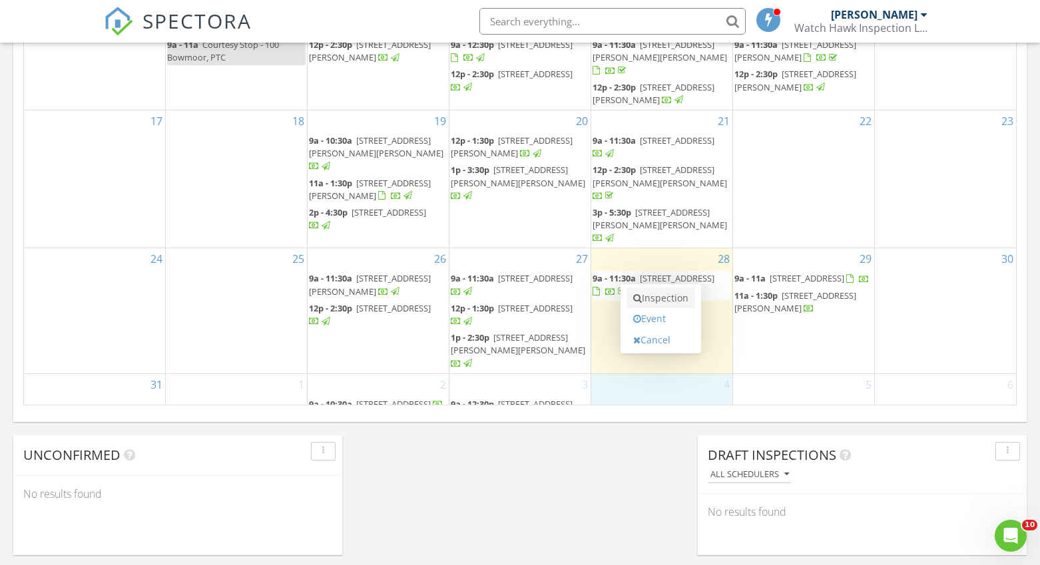
click at [674, 299] on link "Inspection" at bounding box center [661, 298] width 69 height 21
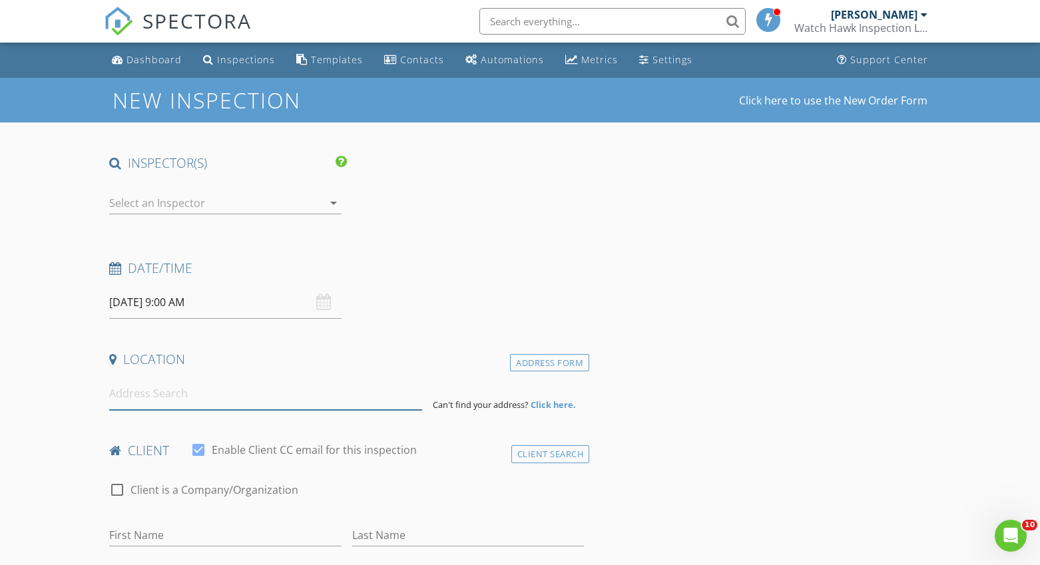
click at [200, 388] on input at bounding box center [265, 394] width 313 height 33
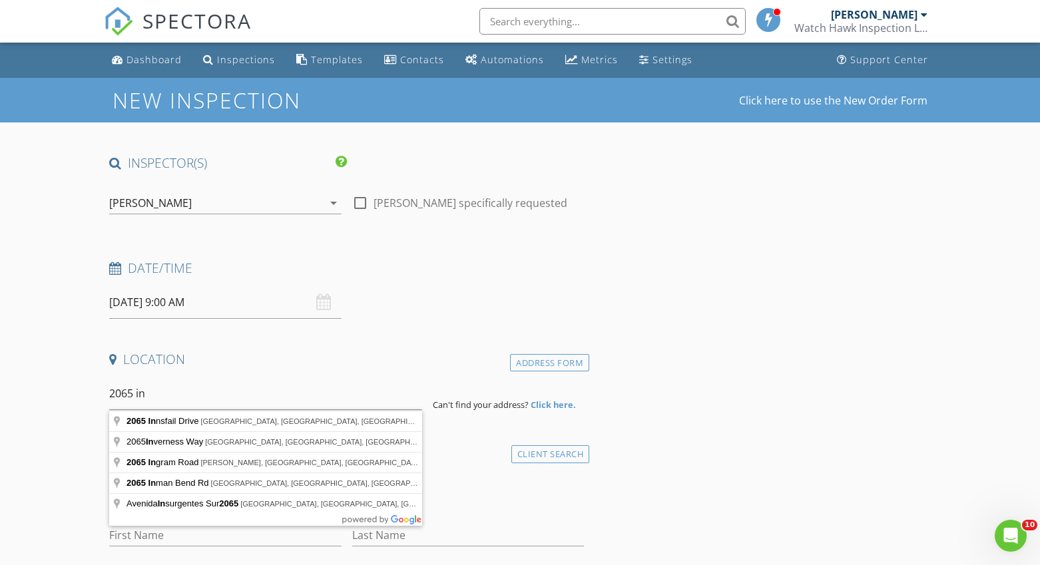
type input "[STREET_ADDRESS]"
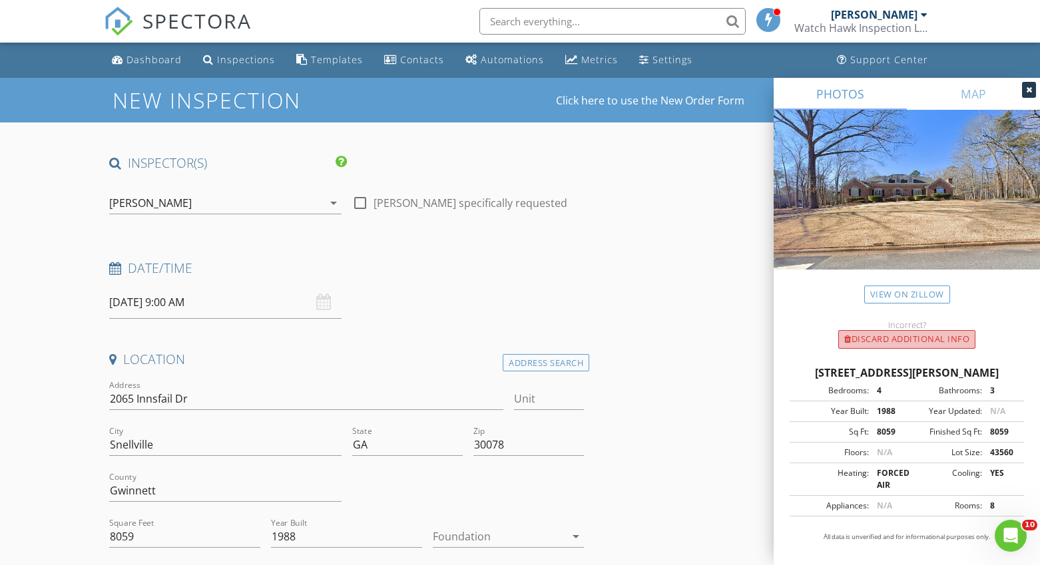
click at [890, 336] on div "Discard Additional info" at bounding box center [906, 339] width 137 height 19
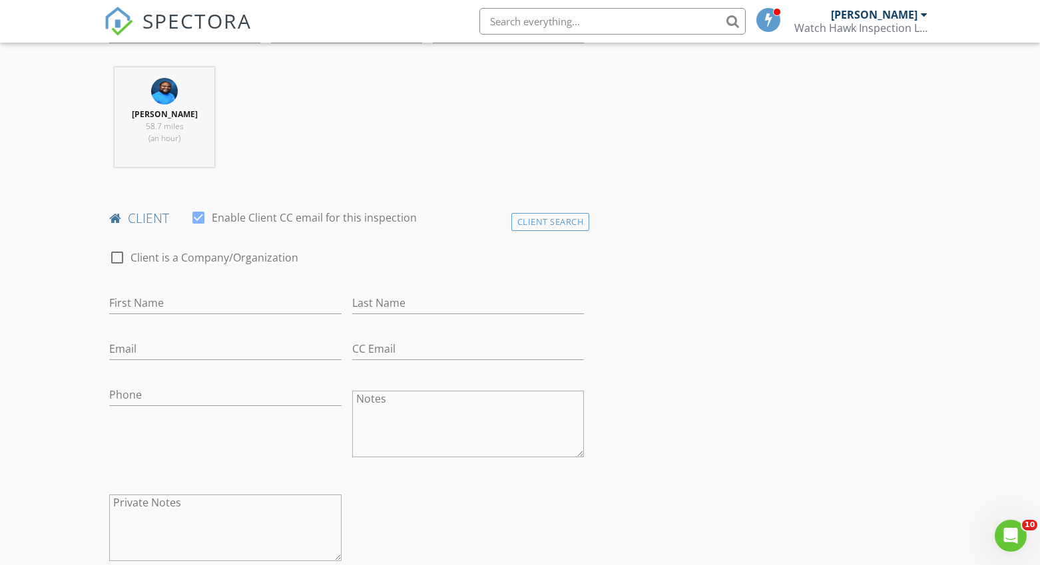
scroll to position [511, 0]
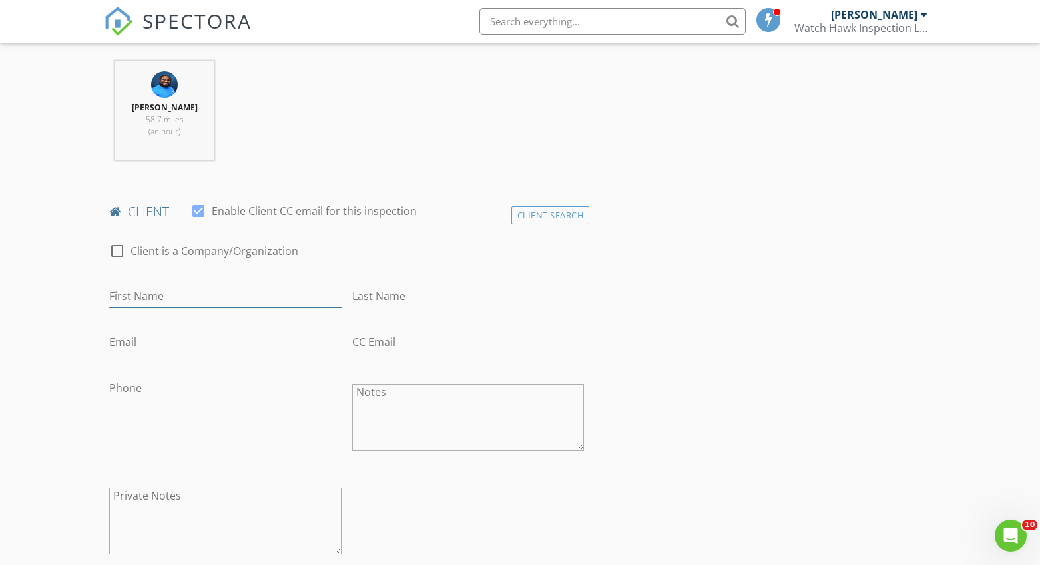
click at [262, 293] on input "First Name" at bounding box center [225, 297] width 232 height 22
type input "[PERSON_NAME]"
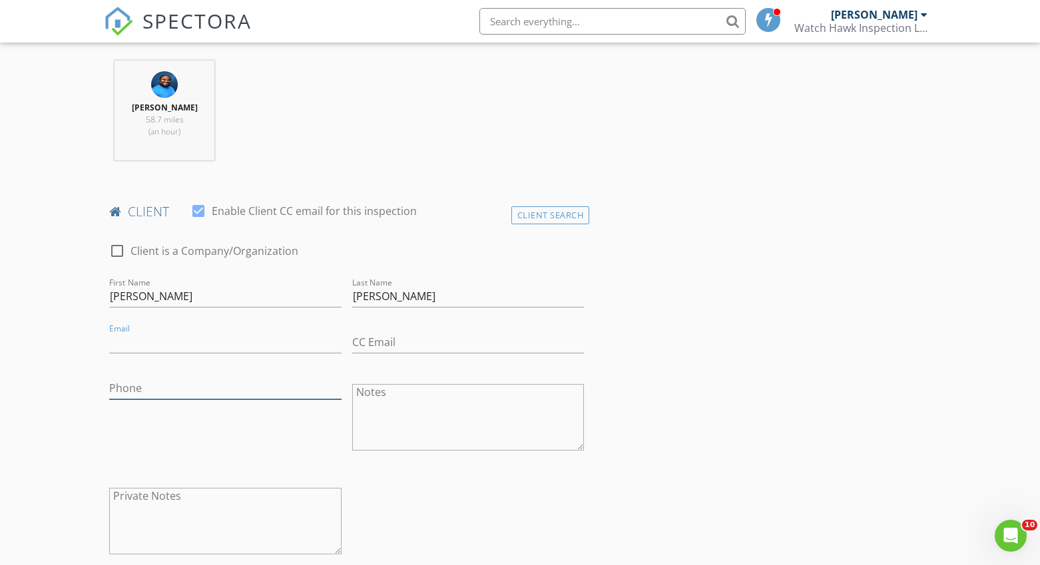
click at [222, 379] on div "Phone" at bounding box center [225, 391] width 232 height 43
type input "[PHONE_NUMBER]"
click at [212, 336] on input "Email" at bounding box center [225, 343] width 232 height 22
paste input "[EMAIL_ADDRESS][DOMAIN_NAME]"
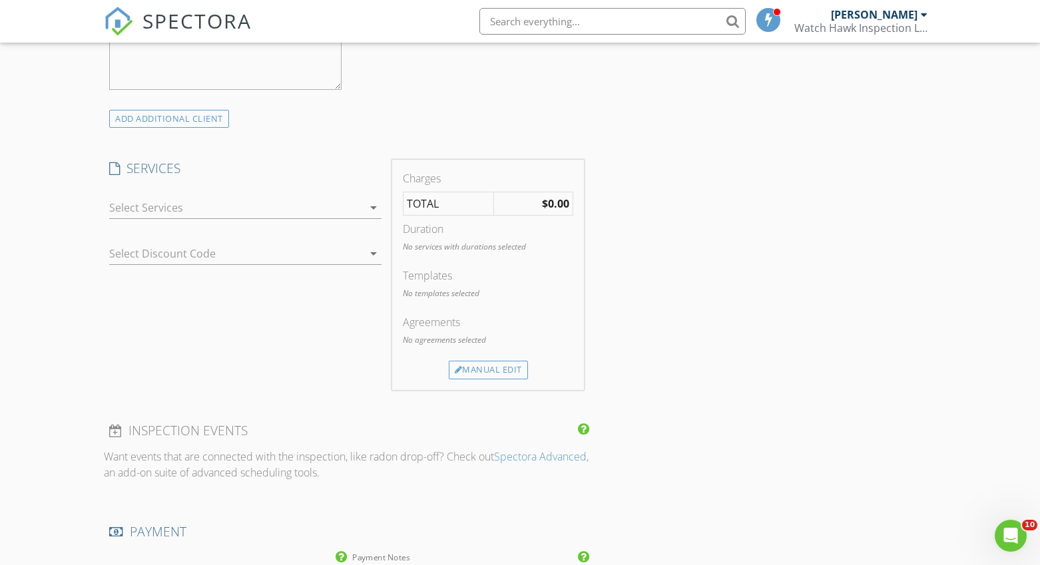
scroll to position [990, 0]
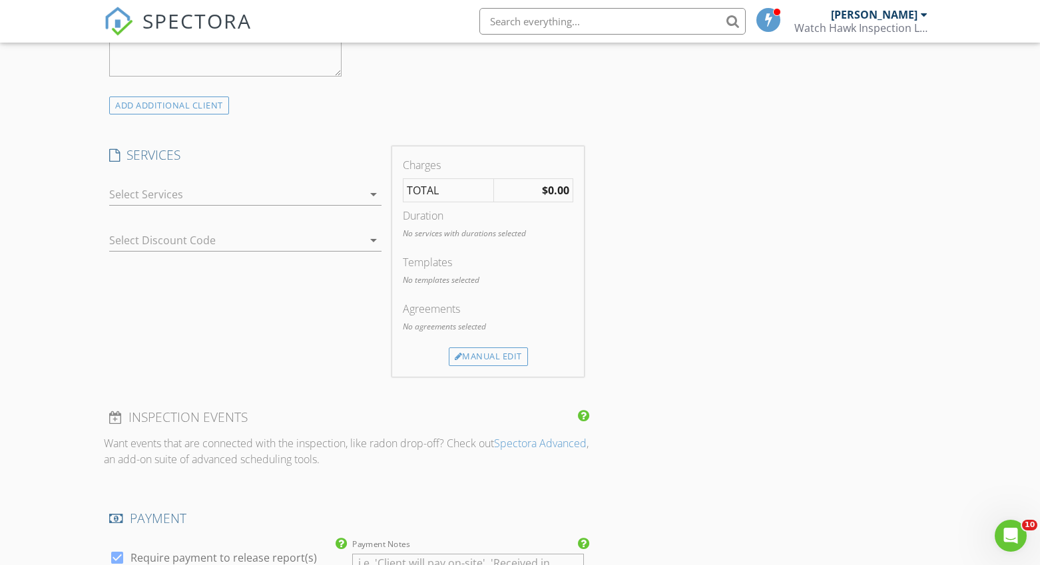
type input "[EMAIL_ADDRESS][DOMAIN_NAME]"
click at [204, 186] on div at bounding box center [236, 194] width 254 height 21
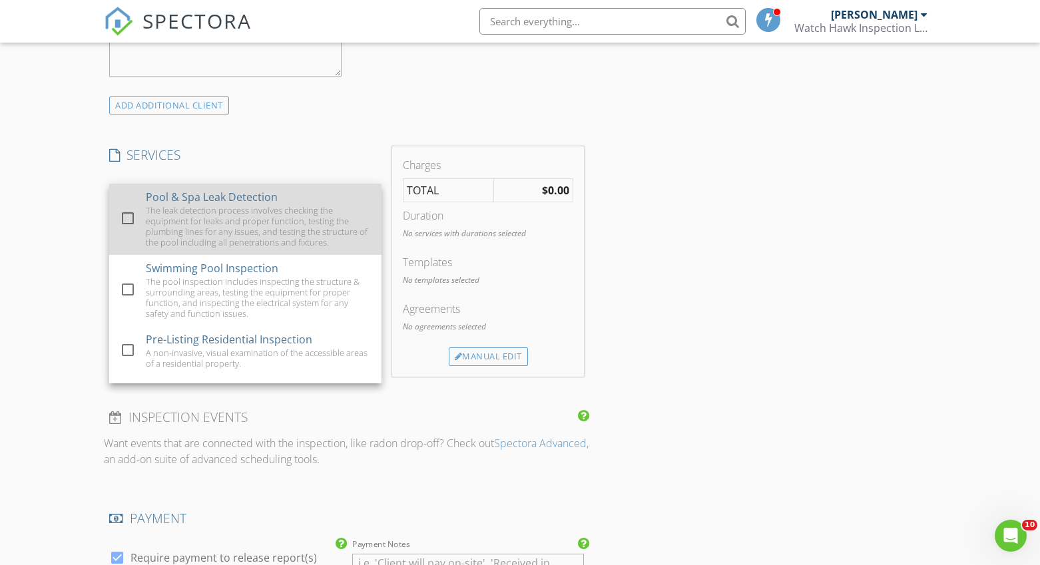
click at [124, 222] on div at bounding box center [128, 218] width 23 height 23
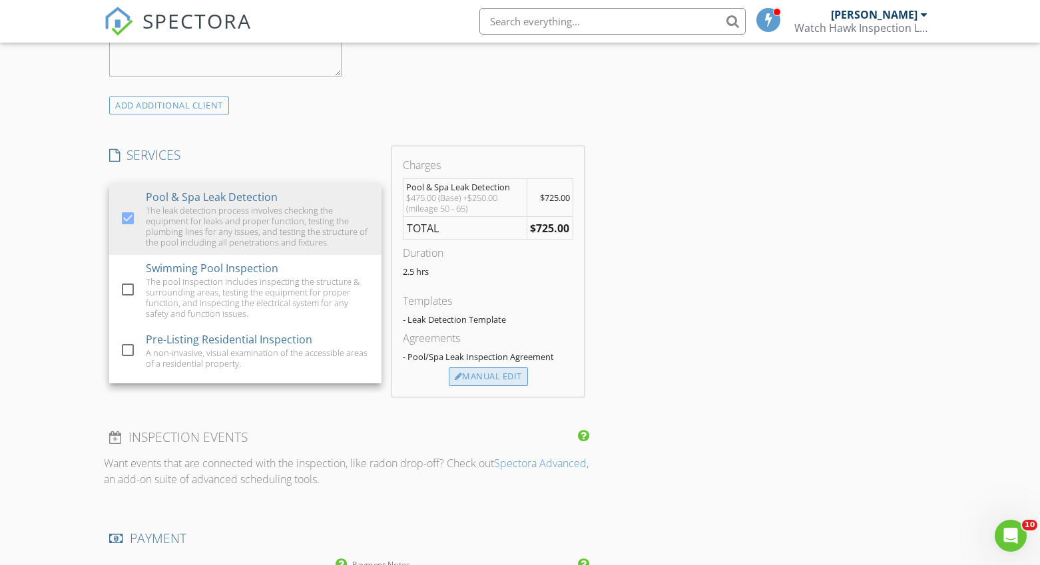
click at [481, 376] on div "Manual Edit" at bounding box center [488, 377] width 79 height 19
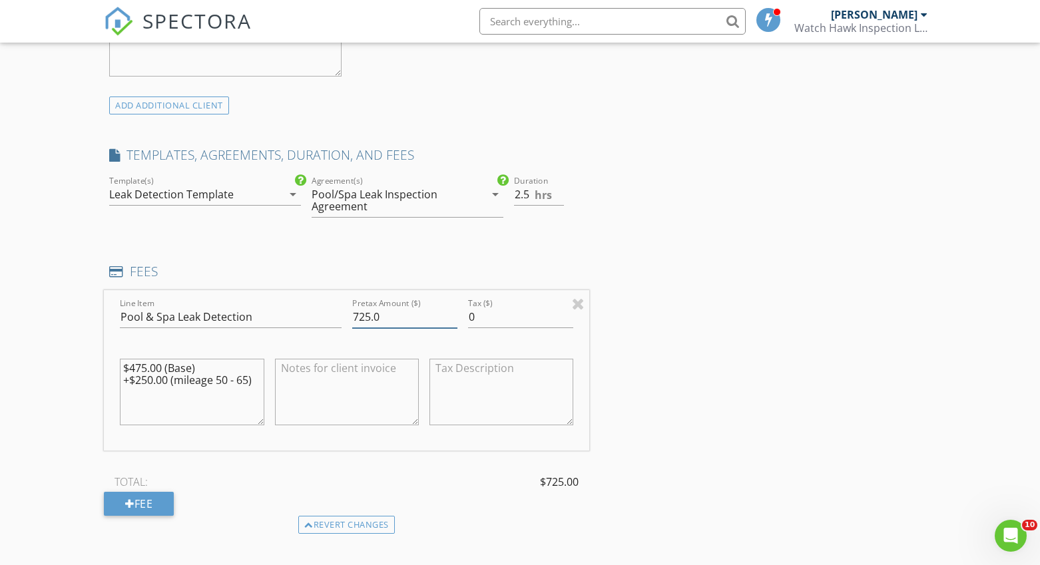
click at [364, 315] on input "725.0" at bounding box center [404, 317] width 105 height 22
type input "695.0"
click at [695, 314] on div "INSPECTOR(S) check_box Jermel Hendricks PRIMARY Jermel Hendricks arrow_drop_dow…" at bounding box center [520, 358] width 832 height 2387
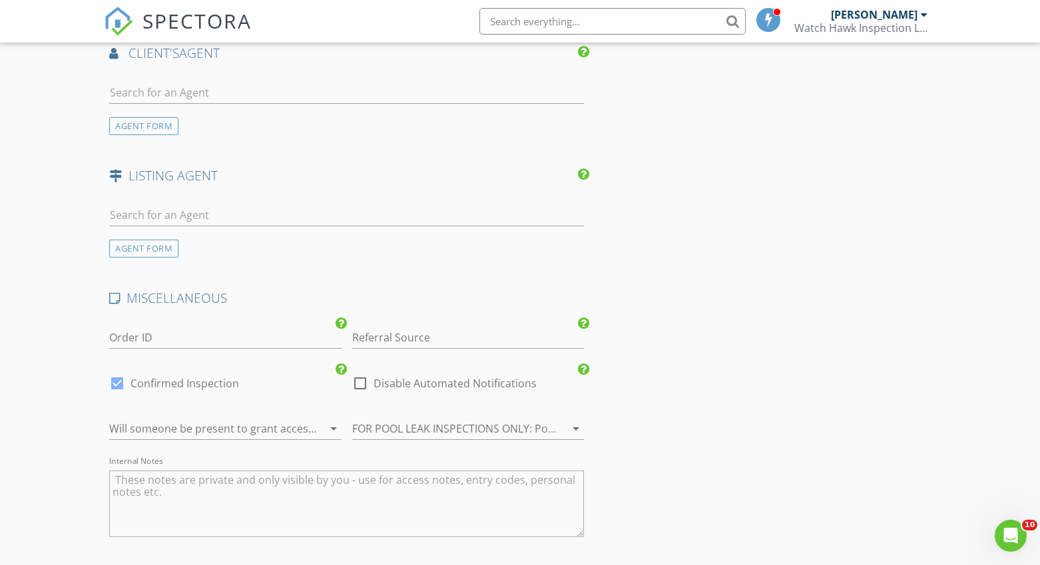
scroll to position [1776, 0]
click at [362, 385] on div at bounding box center [360, 383] width 23 height 23
checkbox input "true"
click at [454, 428] on div at bounding box center [449, 428] width 194 height 21
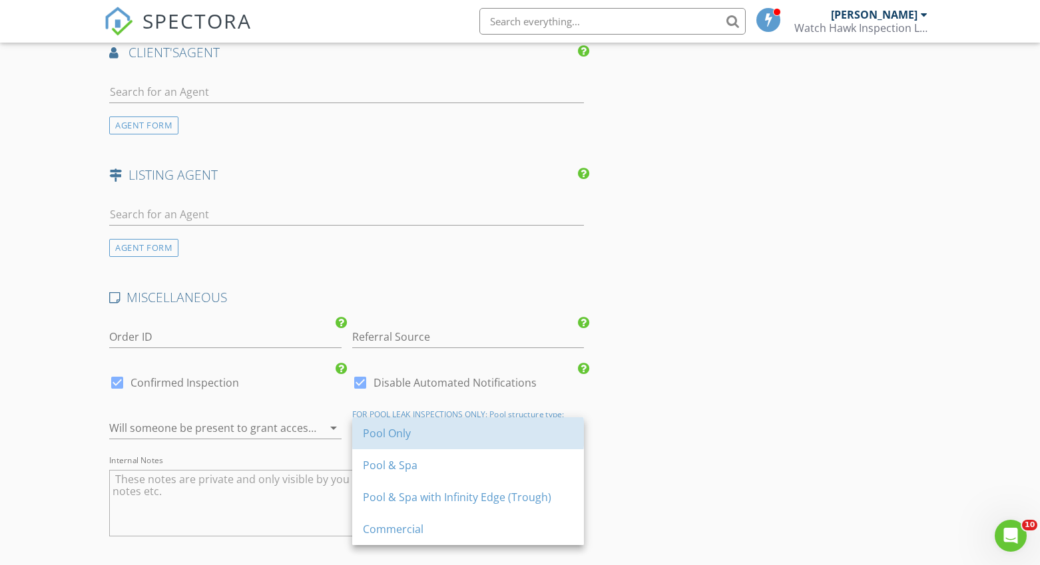
click at [453, 428] on div "Pool Only" at bounding box center [468, 434] width 210 height 16
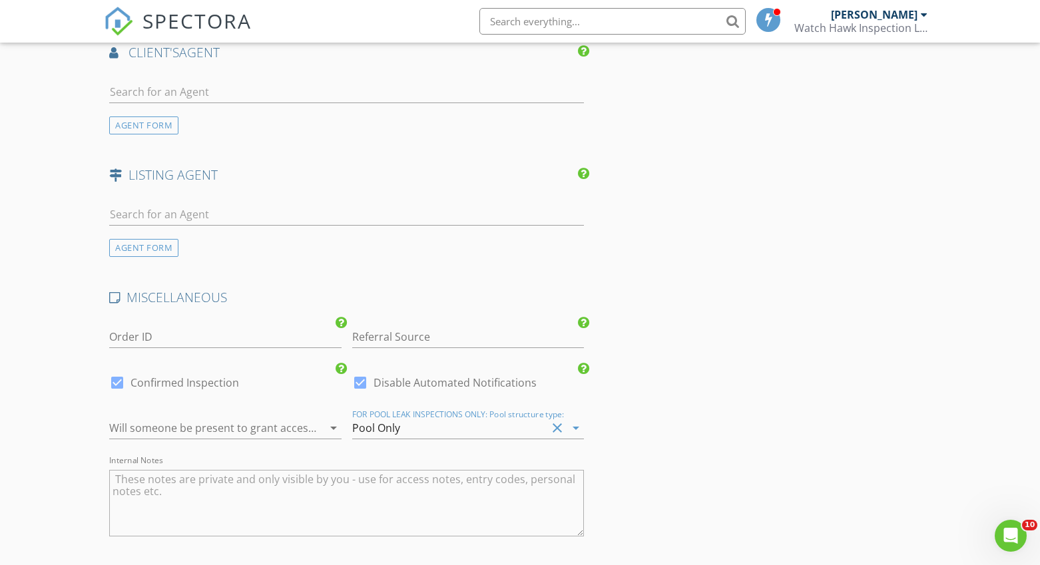
click at [427, 497] on textarea "Internal Notes" at bounding box center [346, 503] width 475 height 67
type textarea "Says water level stops at skimmer"
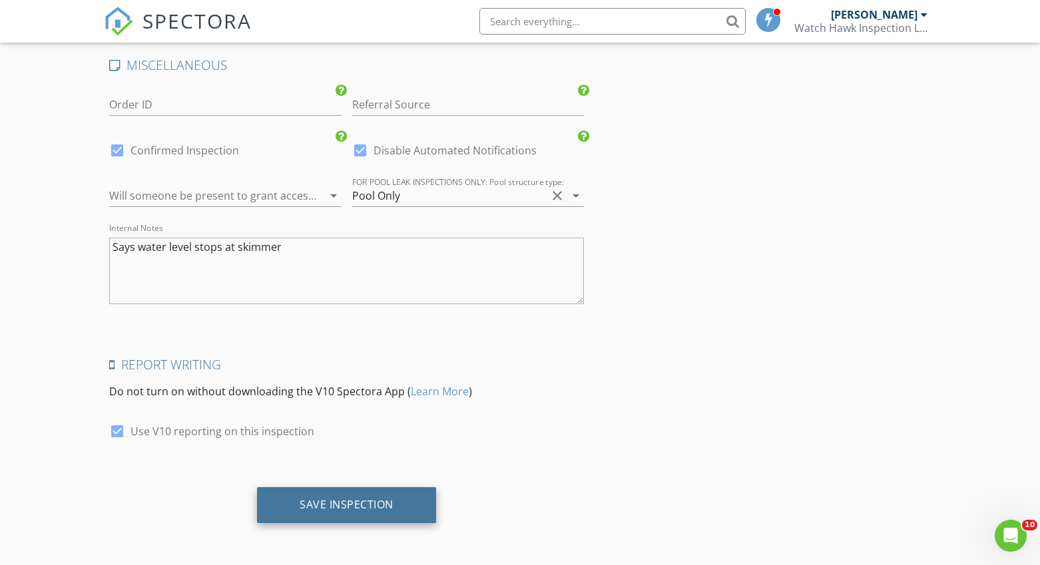
click at [405, 500] on div "Save Inspection" at bounding box center [346, 505] width 179 height 36
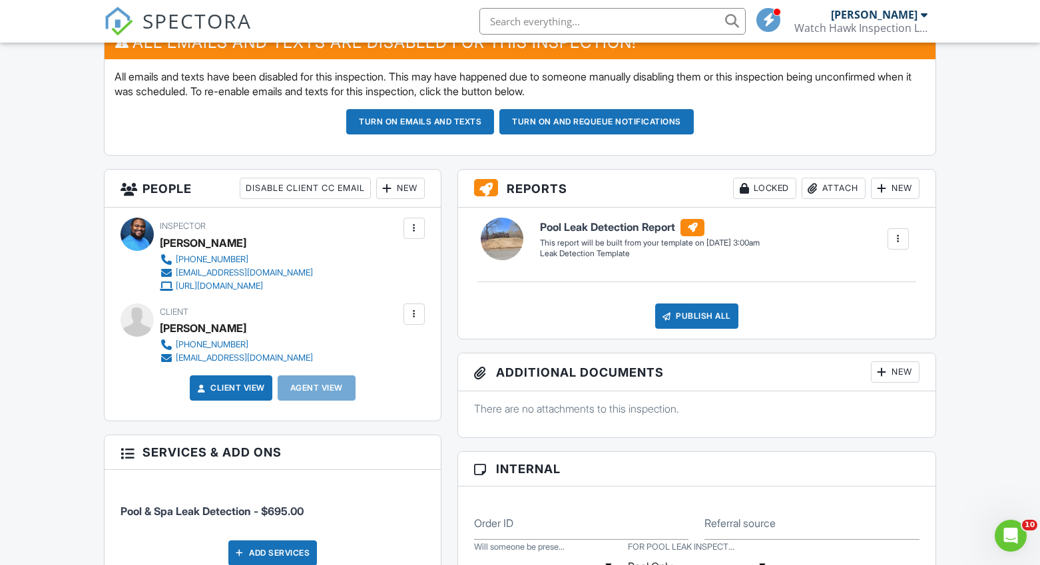
scroll to position [367, 0]
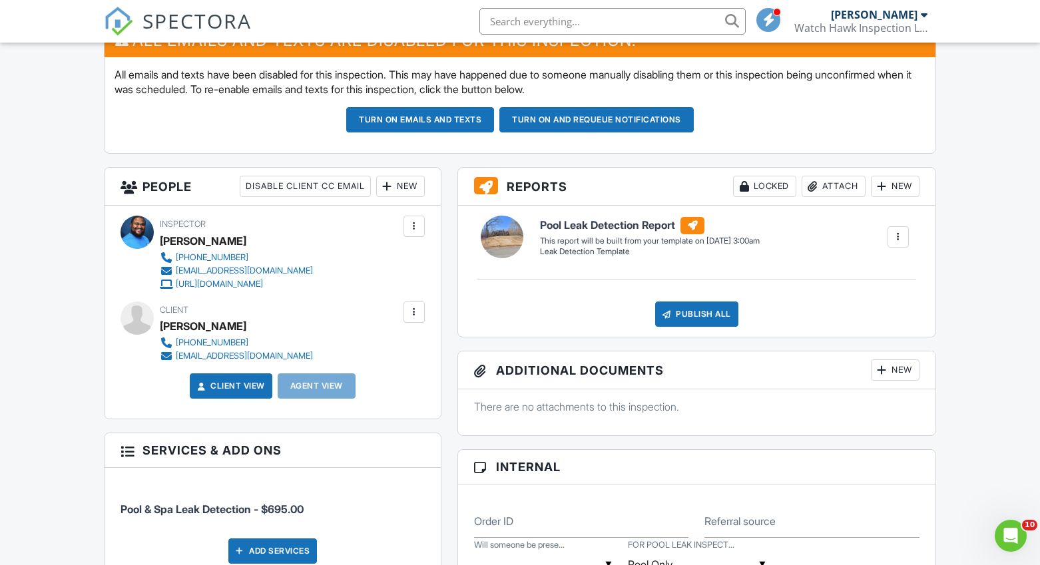
click at [414, 312] on div at bounding box center [414, 312] width 13 height 13
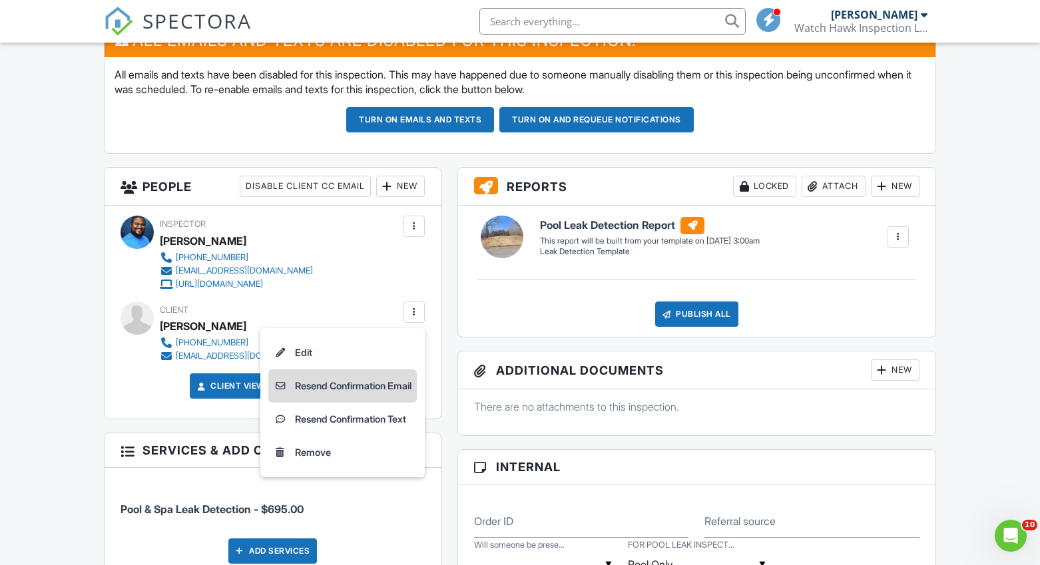
click at [369, 384] on li "Resend Confirmation Email" at bounding box center [342, 386] width 148 height 33
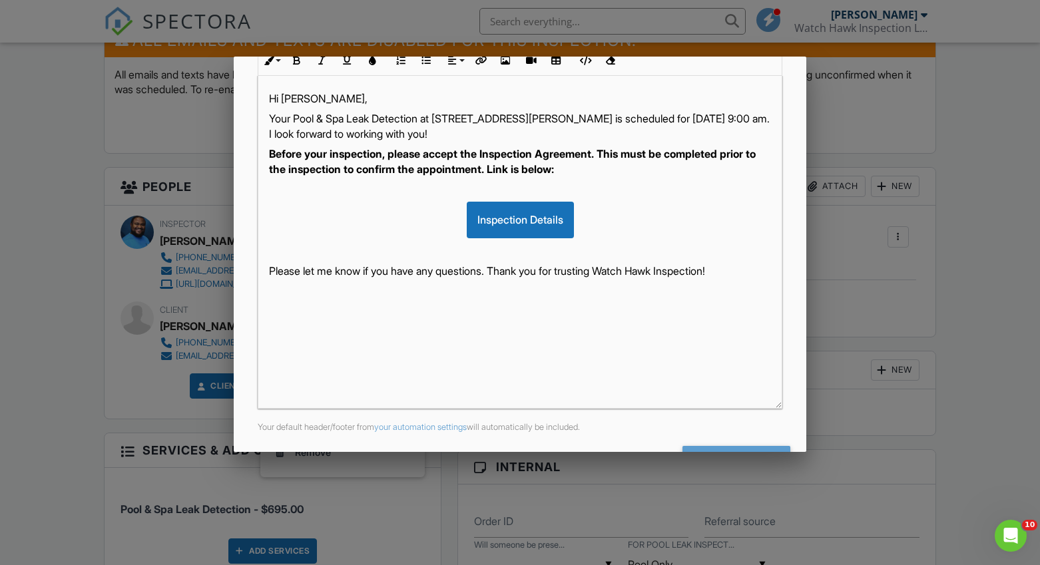
scroll to position [259, 0]
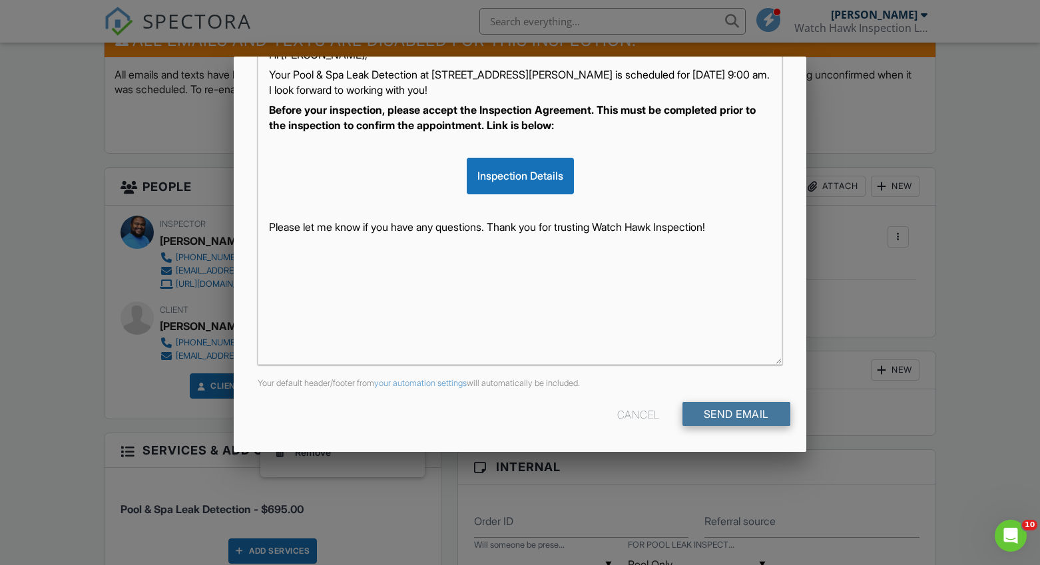
click at [740, 418] on input "Send Email" at bounding box center [737, 414] width 108 height 24
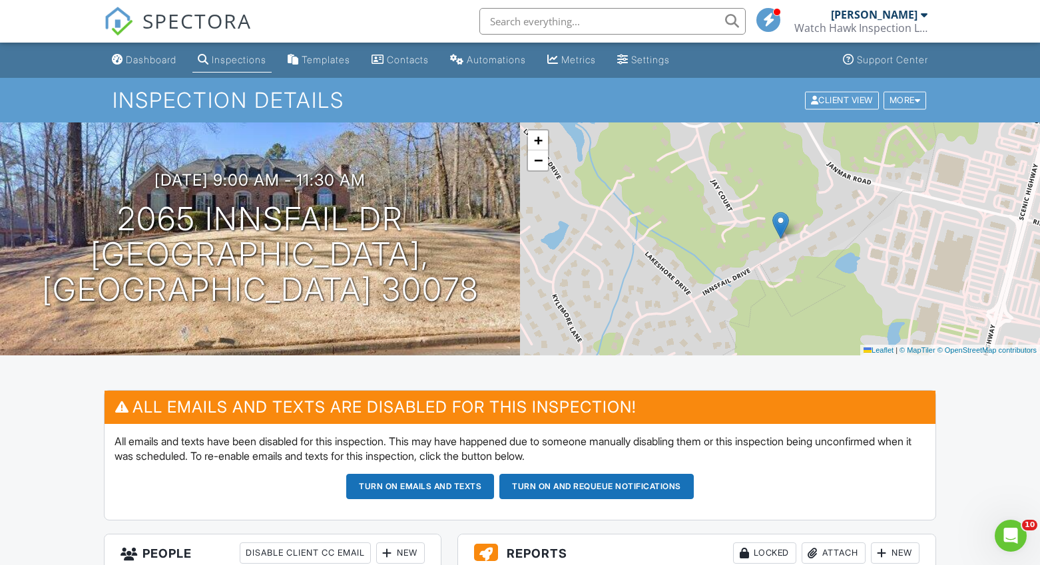
click at [159, 56] on div "Dashboard" at bounding box center [151, 59] width 51 height 11
click at [0, 0] on div at bounding box center [0, 0] width 0 height 0
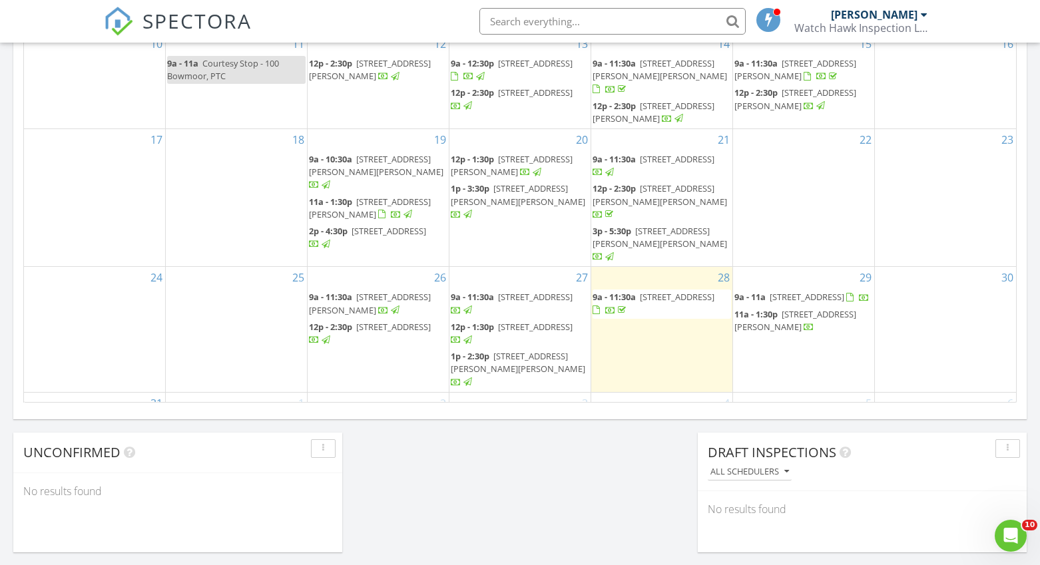
scroll to position [51, 0]
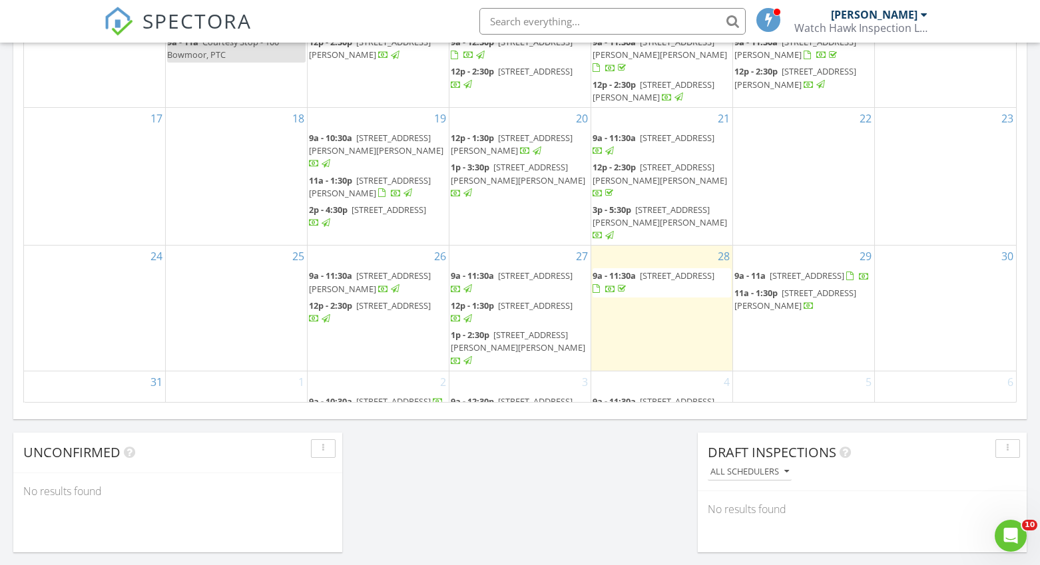
click at [238, 372] on div "1" at bounding box center [236, 407] width 141 height 70
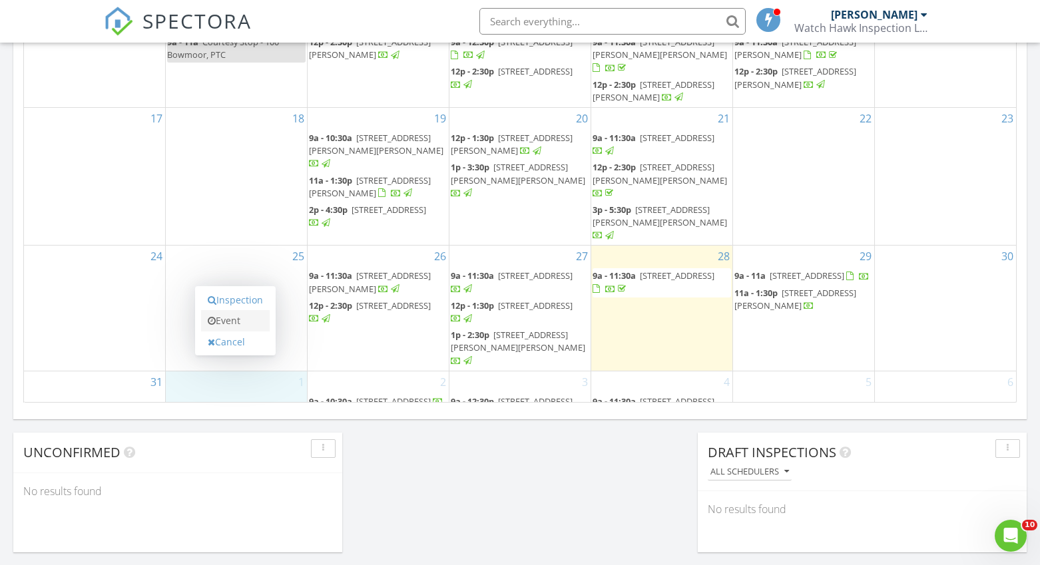
click at [244, 322] on link "Event" at bounding box center [235, 320] width 69 height 21
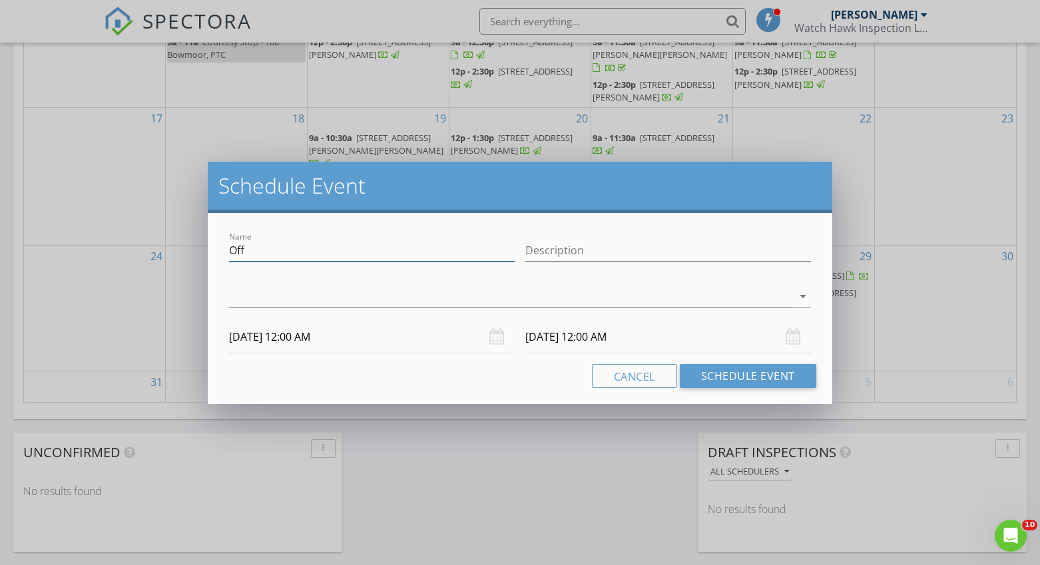
click at [284, 251] on input "Off" at bounding box center [372, 251] width 286 height 22
type input "[DATE]"
click at [583, 246] on input "Description" at bounding box center [668, 251] width 286 height 22
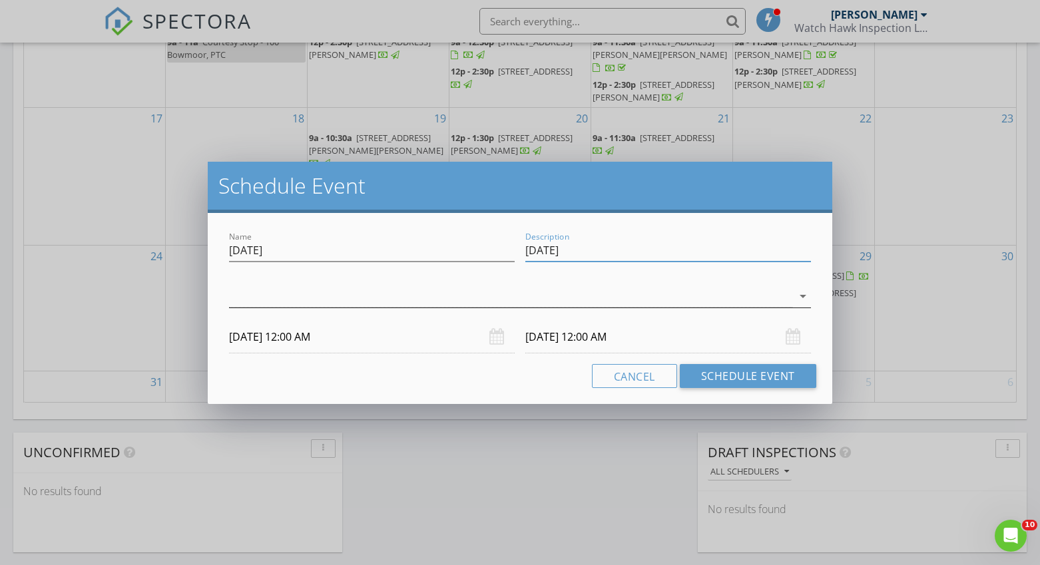
type input "[DATE]"
click at [473, 298] on div at bounding box center [510, 297] width 563 height 22
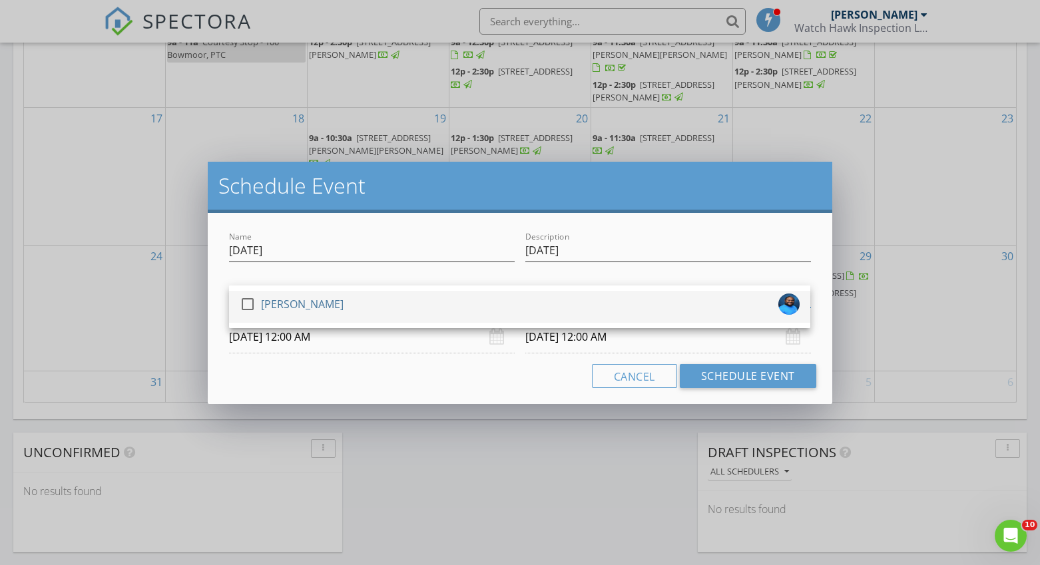
click at [248, 303] on div at bounding box center [247, 304] width 23 height 23
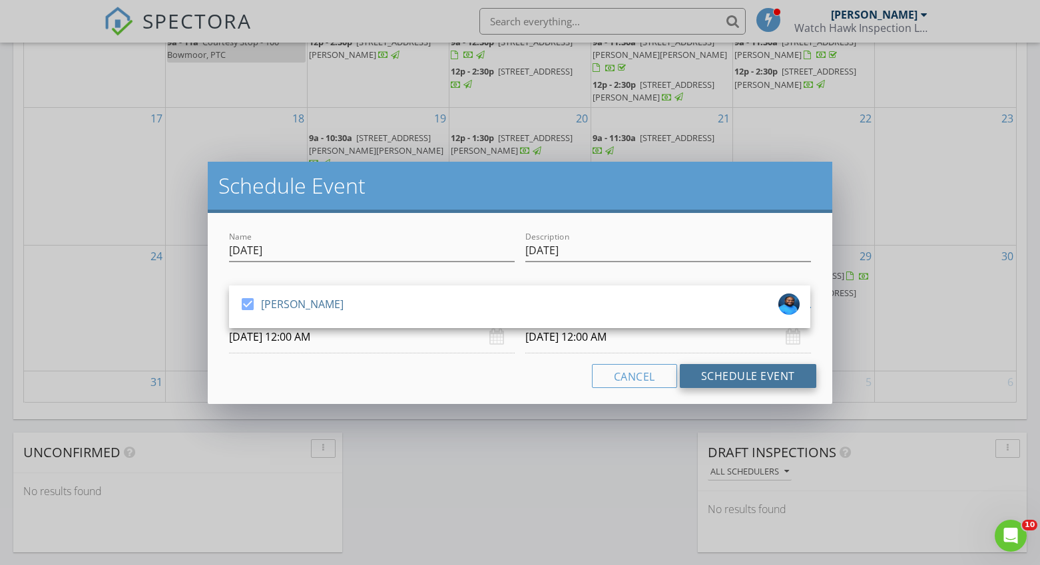
click at [744, 375] on button "Schedule Event" at bounding box center [748, 376] width 137 height 24
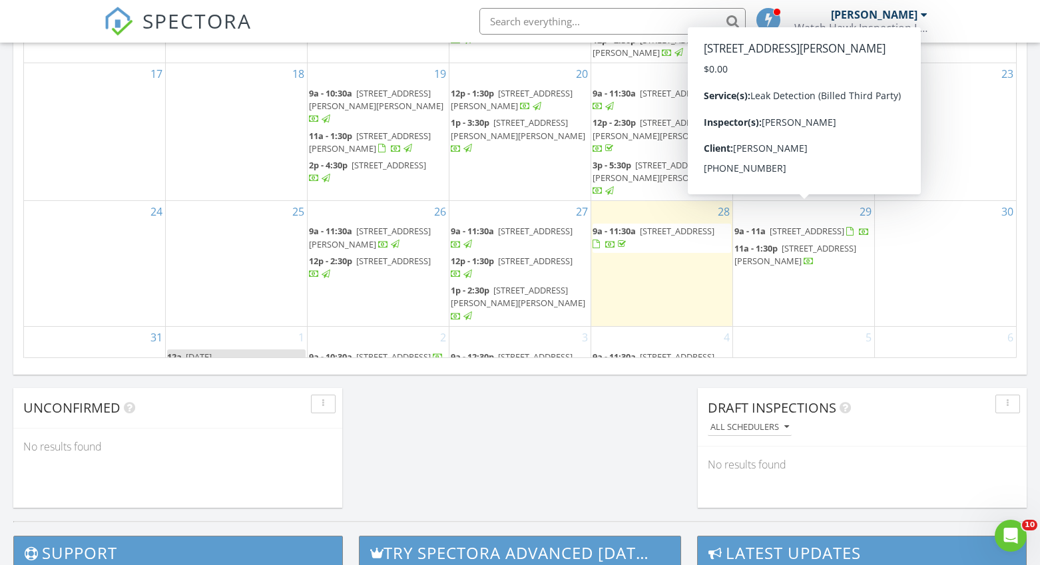
scroll to position [45, 0]
